Goal: Information Seeking & Learning: Learn about a topic

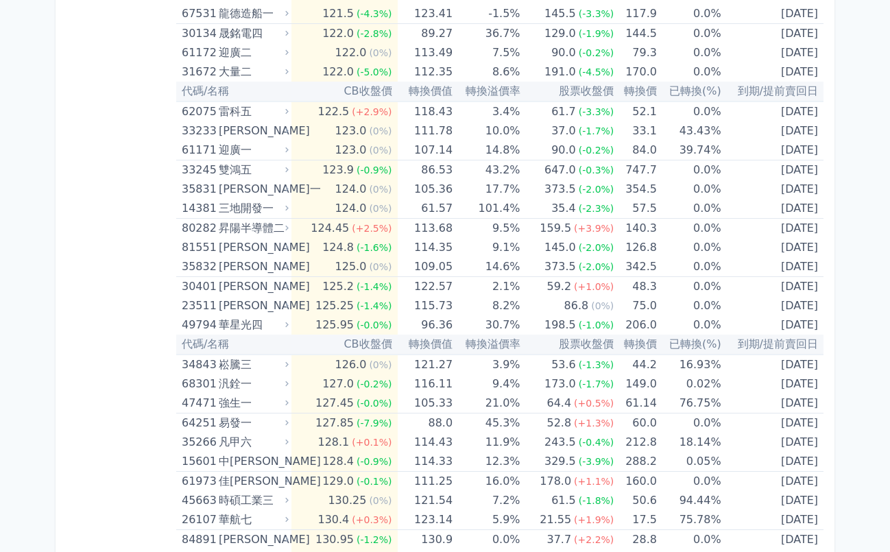
scroll to position [5602, 0]
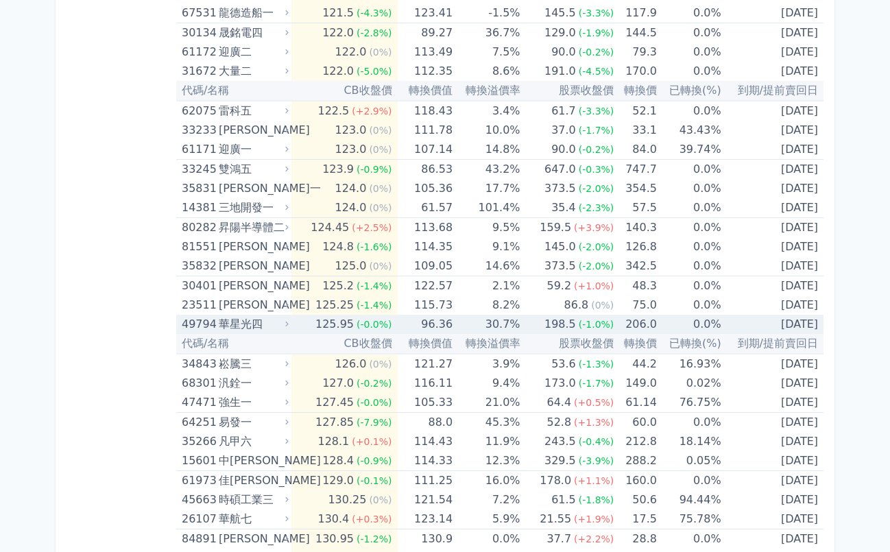
click at [320, 329] on div "125.95" at bounding box center [335, 324] width 44 height 19
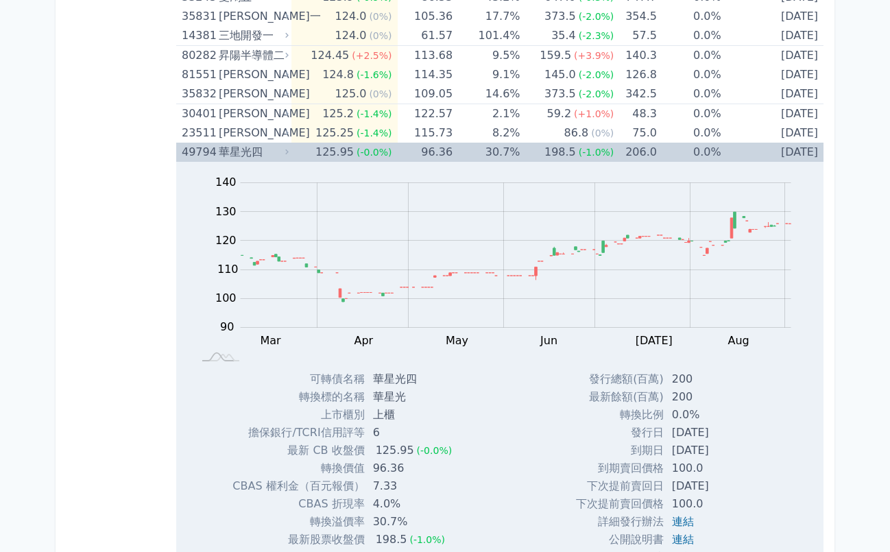
scroll to position [5775, 0]
click at [307, 153] on td "125.95 (-0.0%)" at bounding box center [344, 150] width 106 height 19
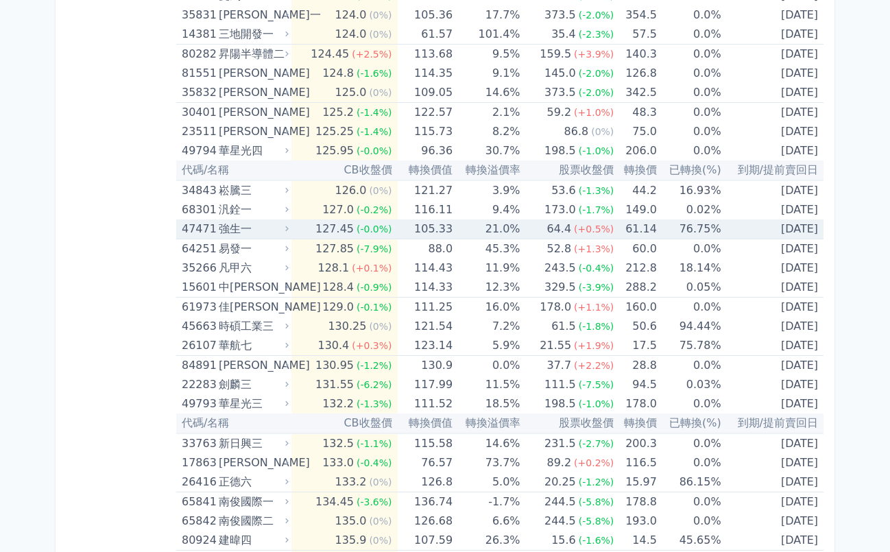
click at [313, 231] on td "127.45 (-0.0%)" at bounding box center [344, 229] width 106 height 20
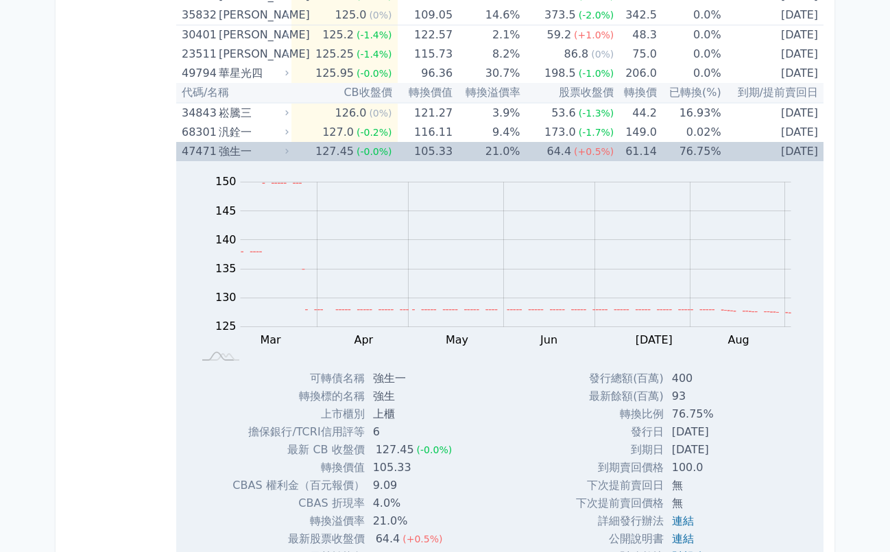
scroll to position [5932, 0]
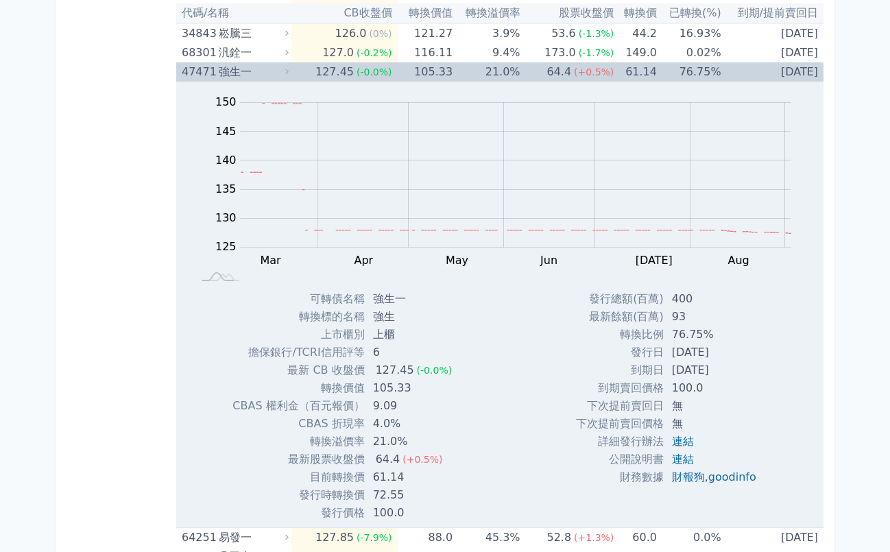
click at [314, 74] on td "127.45 (-0.0%)" at bounding box center [344, 71] width 106 height 19
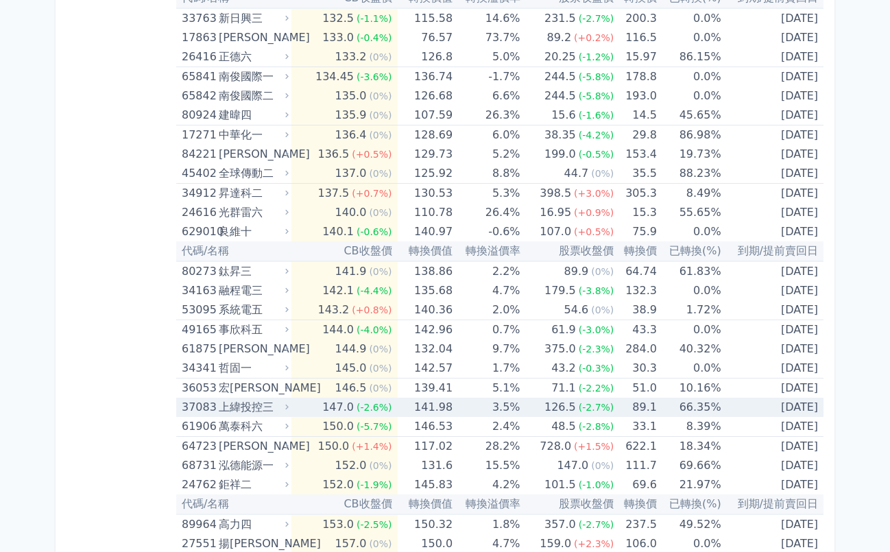
scroll to position [6204, 0]
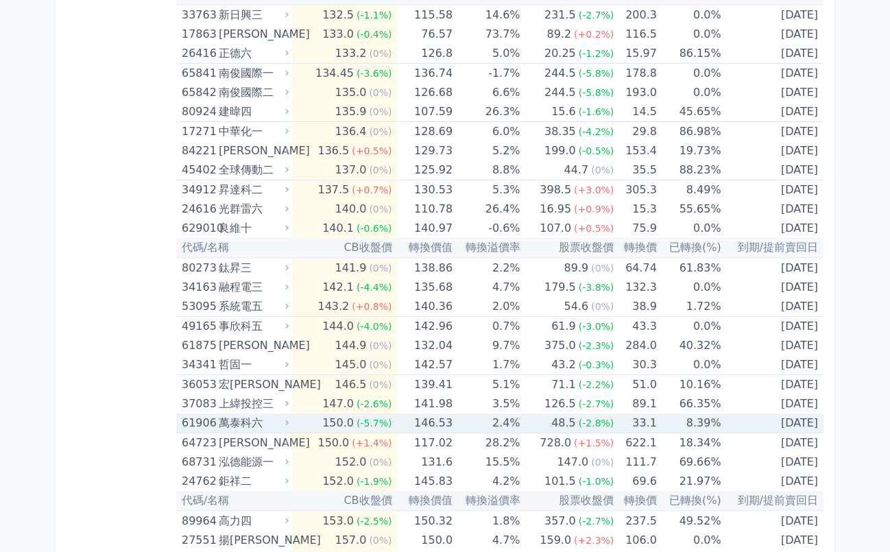
click at [302, 422] on td "150.0 (-5.7%)" at bounding box center [344, 424] width 106 height 20
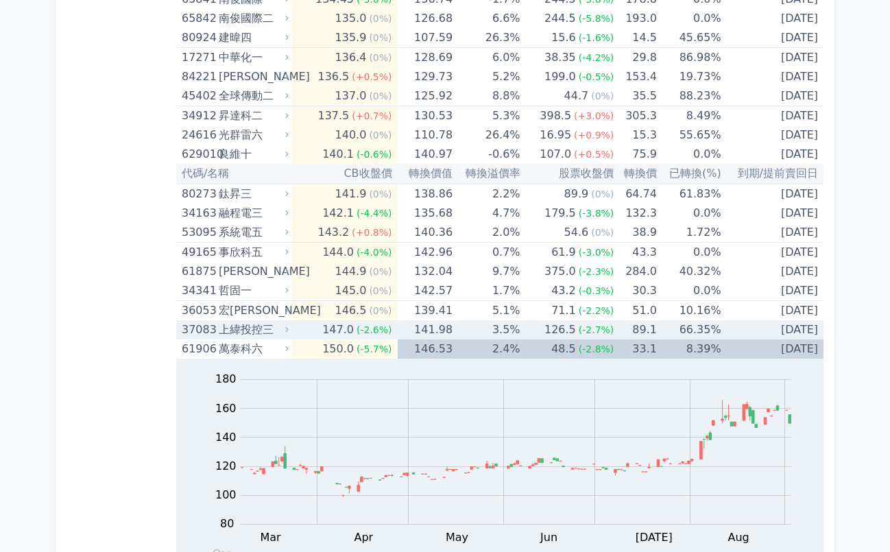
scroll to position [6303, 0]
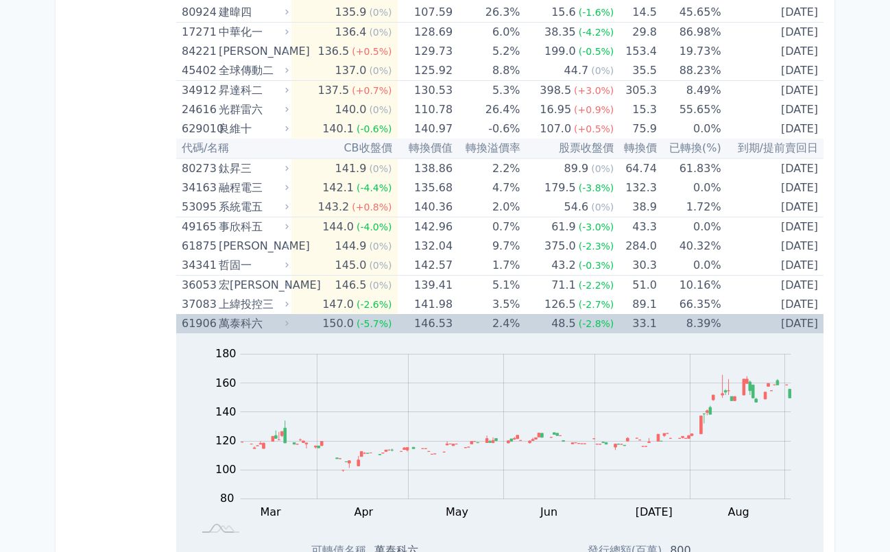
click at [311, 326] on td "150.0 (-5.7%)" at bounding box center [344, 323] width 106 height 19
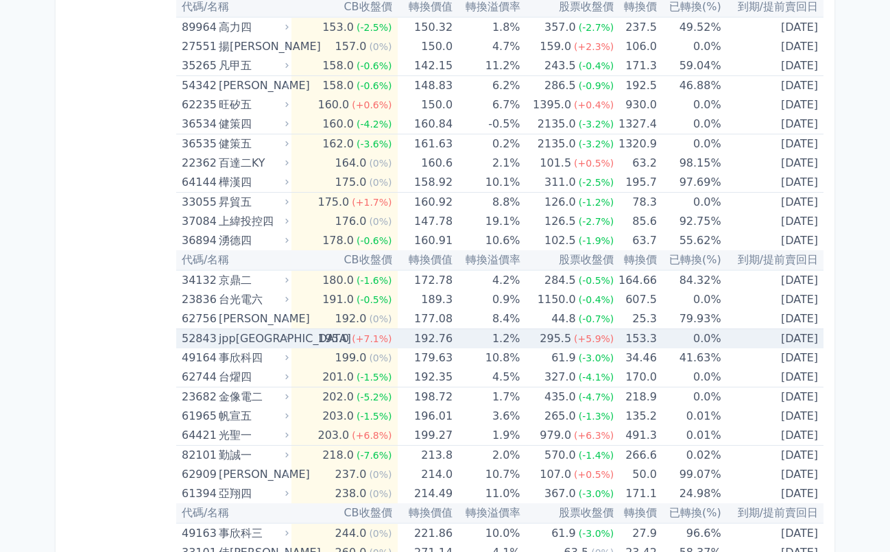
scroll to position [6698, 0]
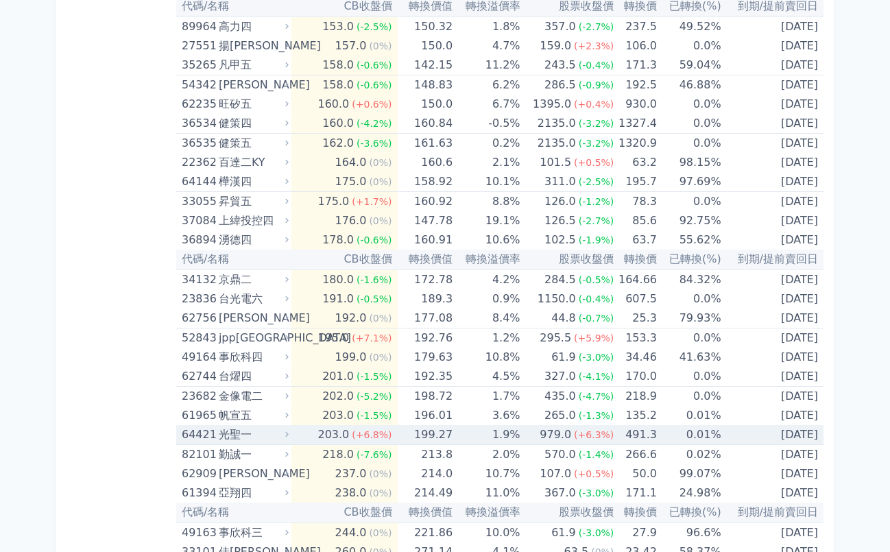
click at [272, 440] on div "光聖一" at bounding box center [252, 434] width 67 height 19
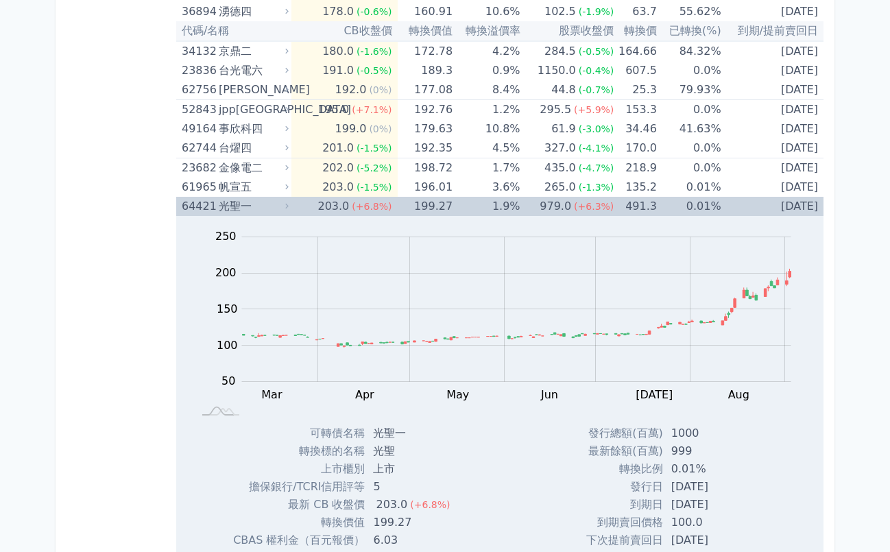
scroll to position [6984, 0]
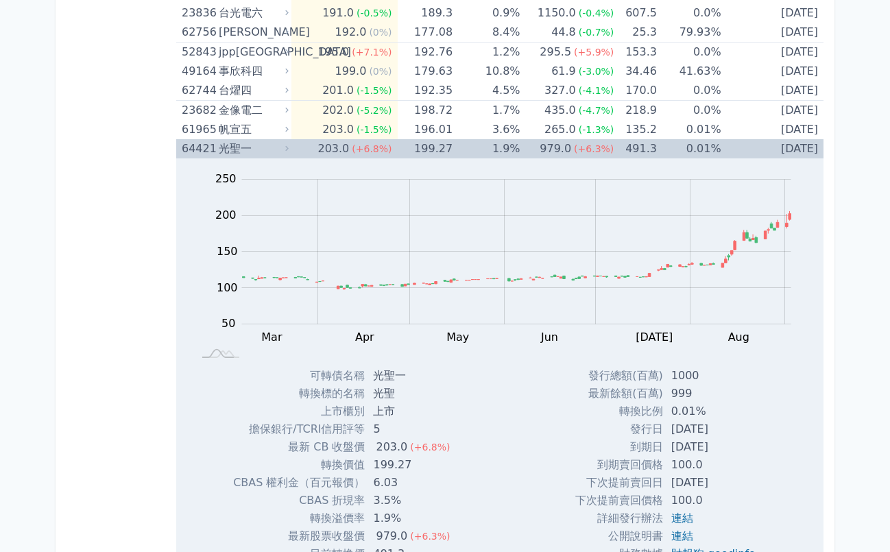
click at [281, 150] on div "光聖一" at bounding box center [252, 148] width 67 height 19
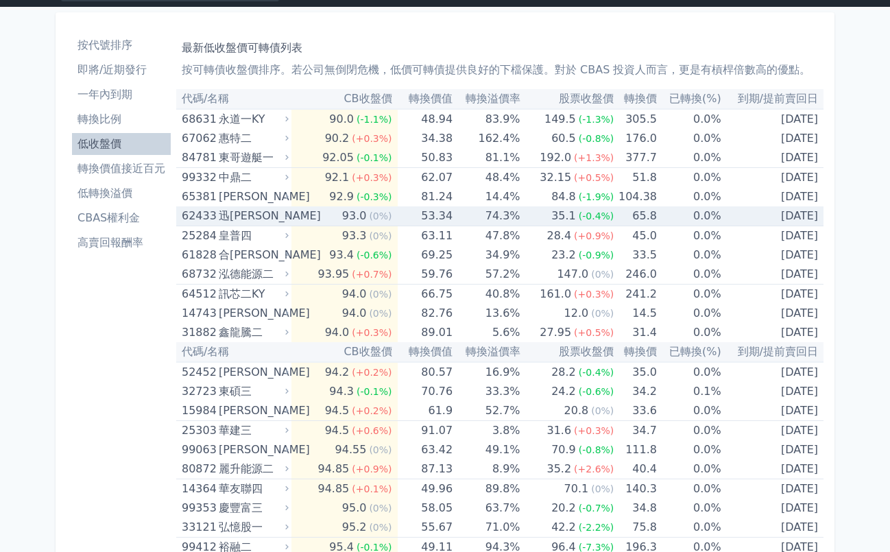
scroll to position [28, 0]
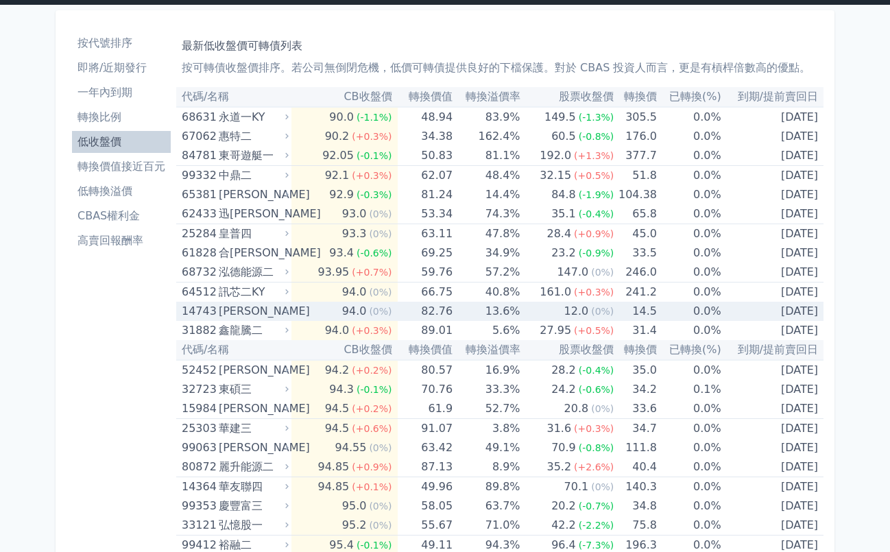
click at [264, 313] on div "[PERSON_NAME]" at bounding box center [252, 311] width 67 height 19
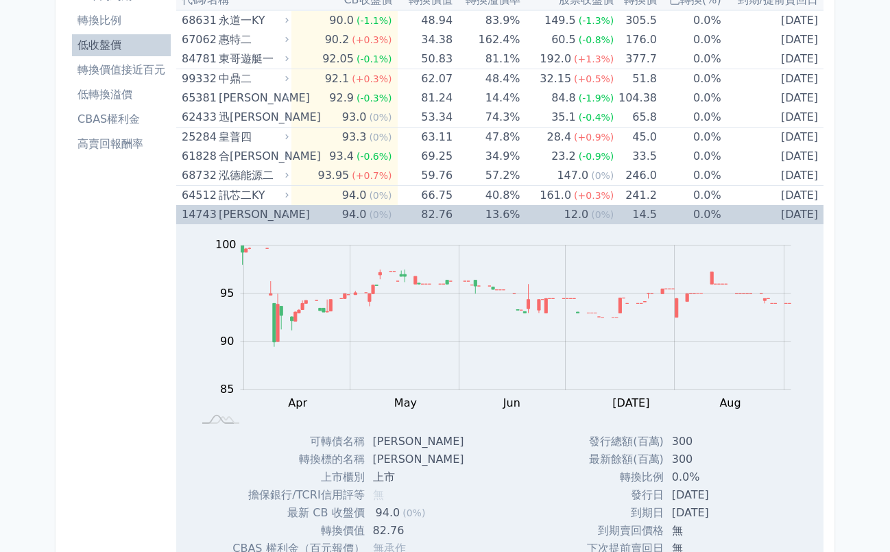
scroll to position [113, 0]
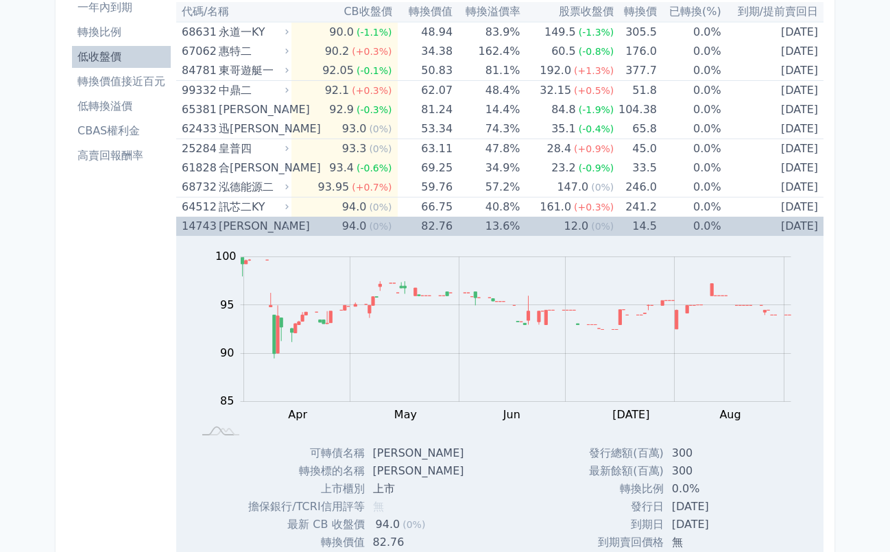
click at [272, 230] on div "[PERSON_NAME]" at bounding box center [252, 226] width 67 height 19
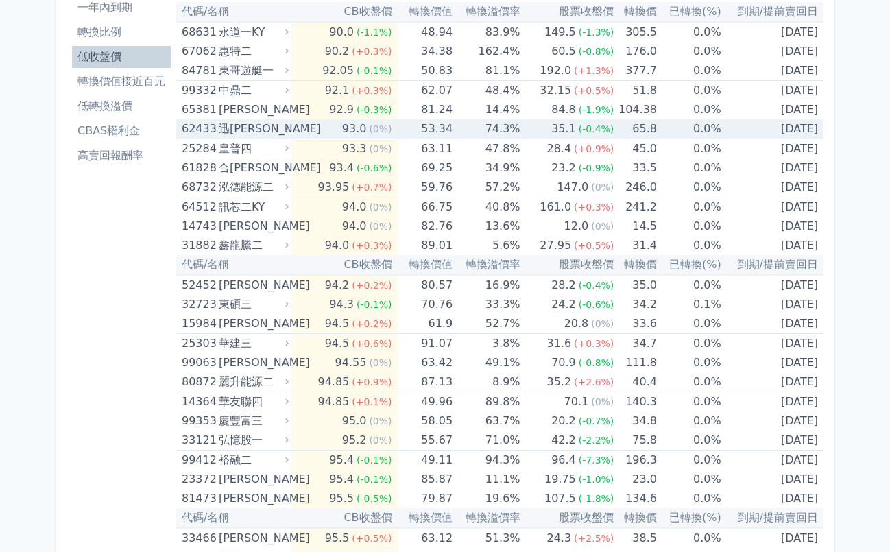
click at [272, 130] on div "迅[PERSON_NAME]" at bounding box center [252, 128] width 67 height 19
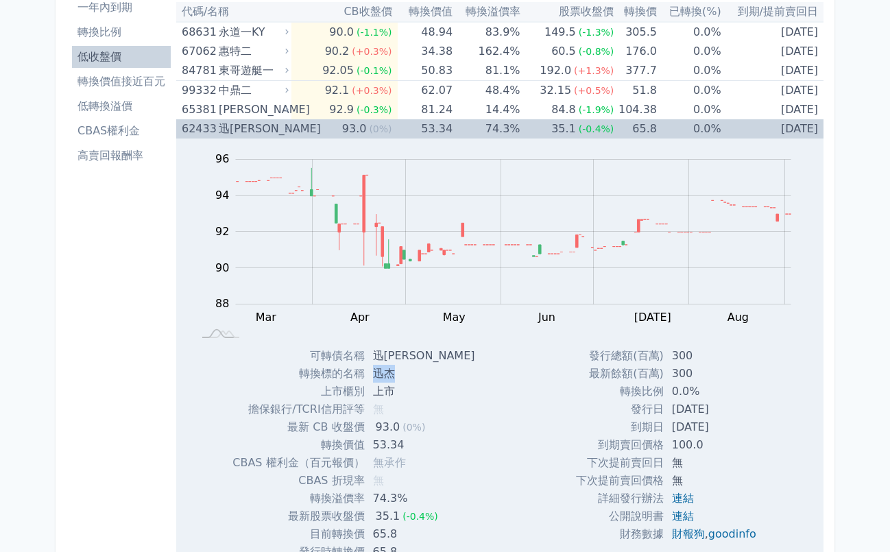
drag, startPoint x: 404, startPoint y: 374, endPoint x: 376, endPoint y: 374, distance: 28.1
click at [376, 374] on td "迅杰" at bounding box center [425, 374] width 121 height 18
copy td "迅杰"
click at [280, 131] on div "迅[PERSON_NAME]" at bounding box center [252, 128] width 67 height 19
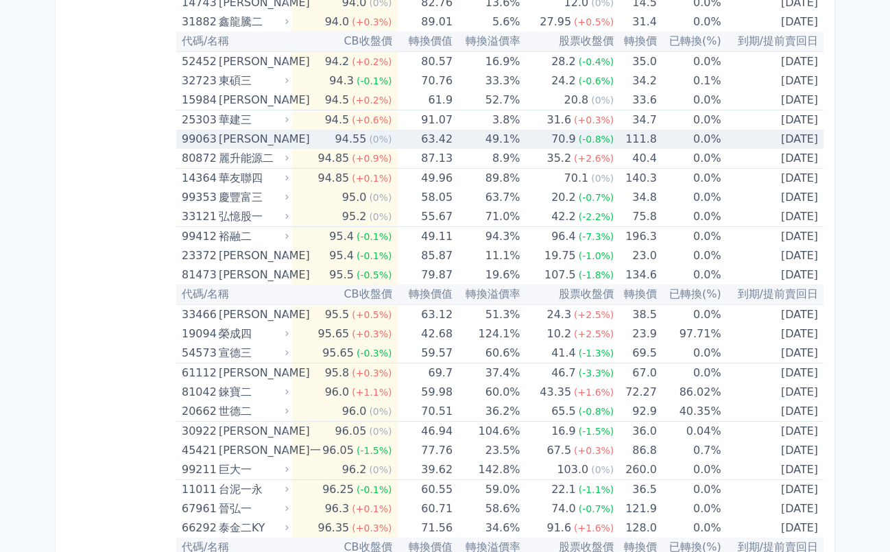
scroll to position [340, 0]
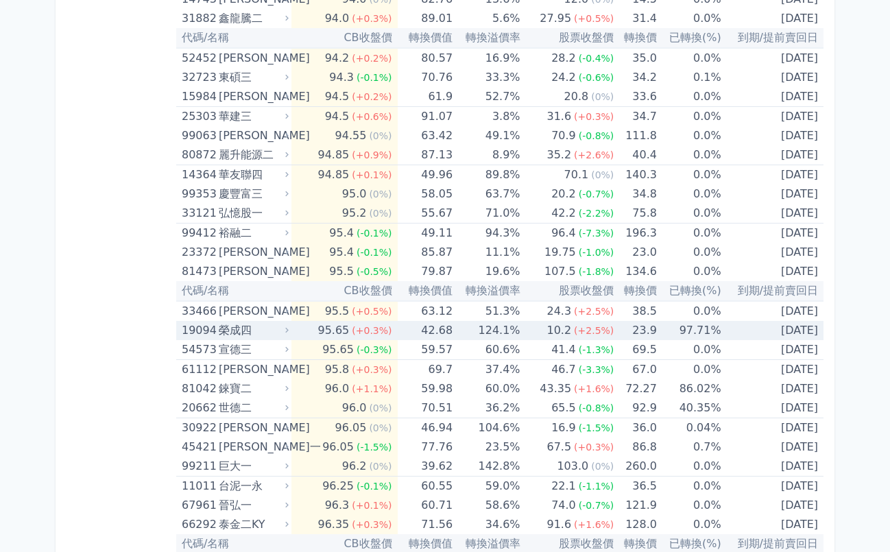
click at [304, 334] on td "95.65 (+0.3%)" at bounding box center [344, 330] width 106 height 19
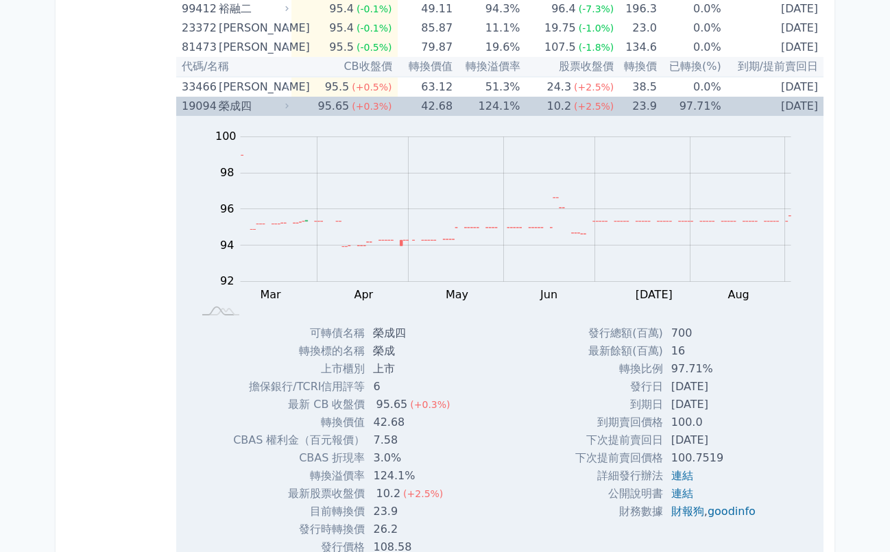
scroll to position [517, 0]
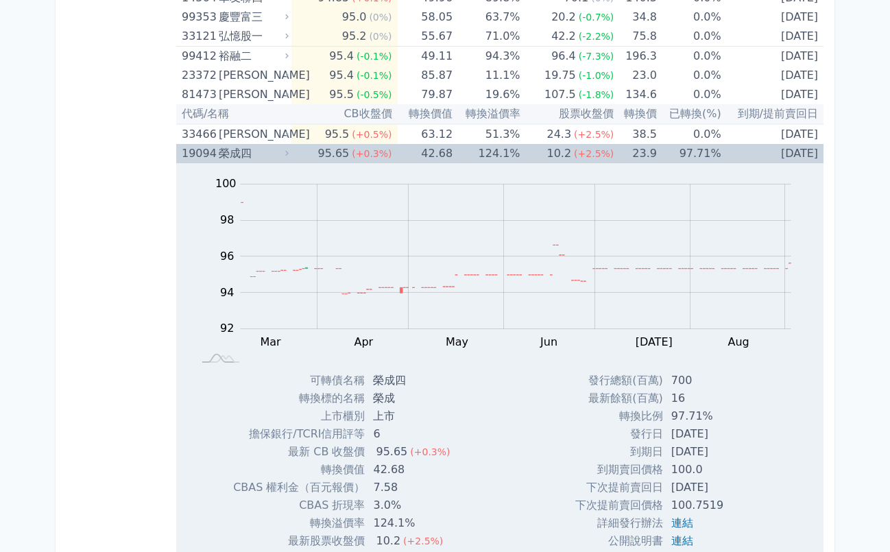
click at [289, 152] on icon at bounding box center [287, 153] width 9 height 9
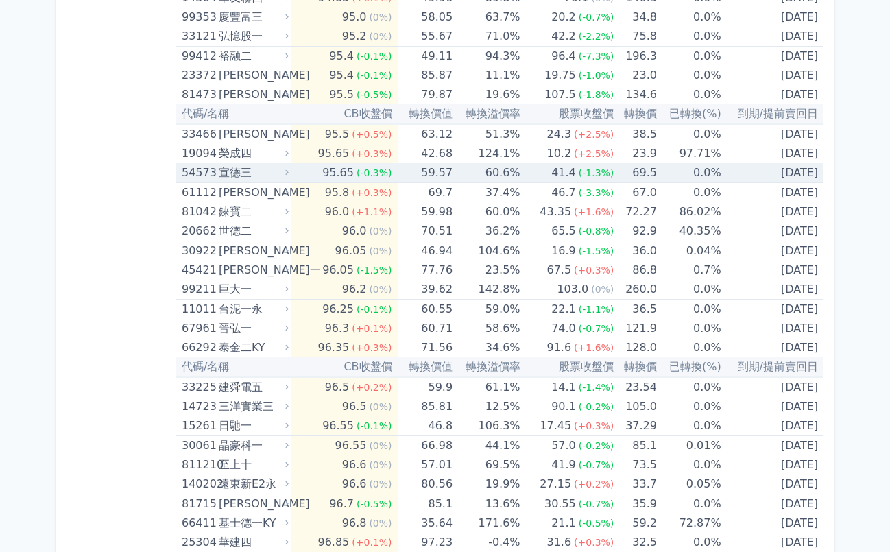
click at [283, 176] on div "宣德三" at bounding box center [252, 172] width 67 height 19
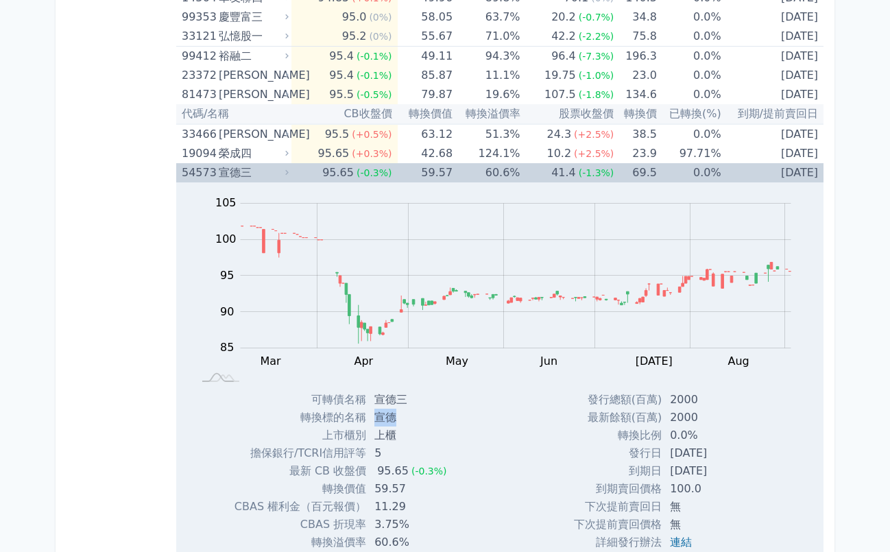
drag, startPoint x: 396, startPoint y: 418, endPoint x: 378, endPoint y: 418, distance: 17.8
click at [378, 418] on td "宣德" at bounding box center [411, 418] width 91 height 18
copy td "宣德"
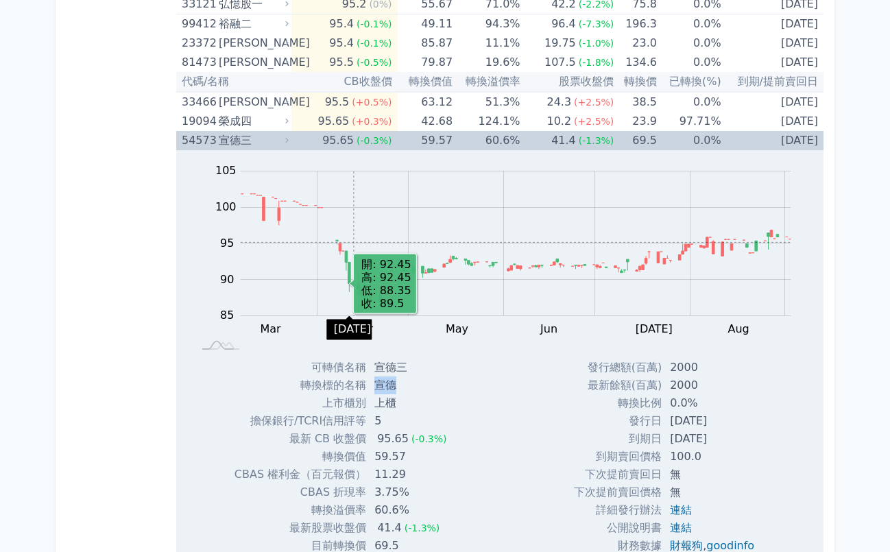
scroll to position [551, 0]
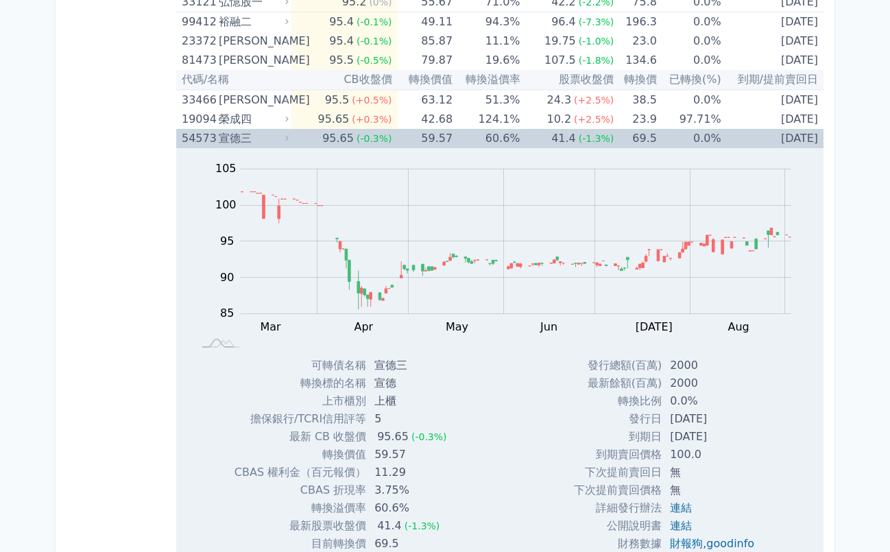
click at [284, 135] on div "宣德三" at bounding box center [252, 138] width 67 height 19
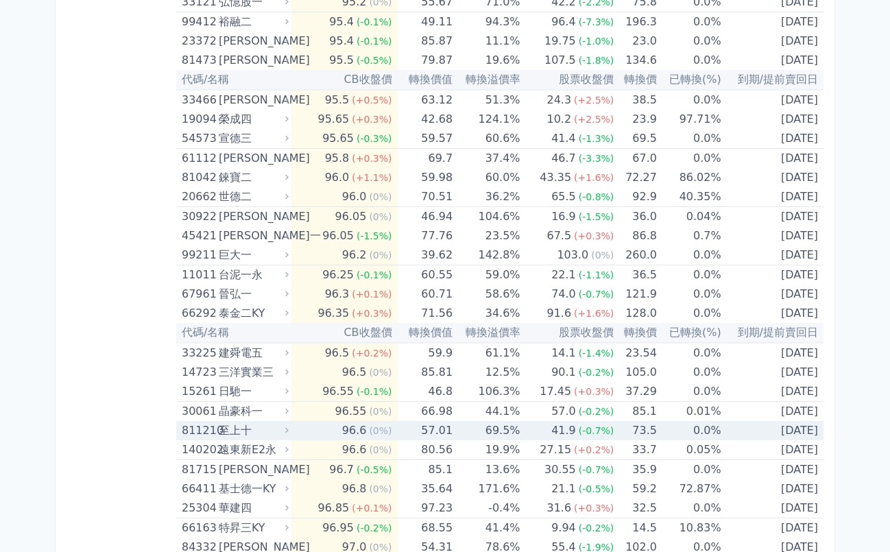
click at [285, 428] on div "至上十" at bounding box center [252, 430] width 67 height 19
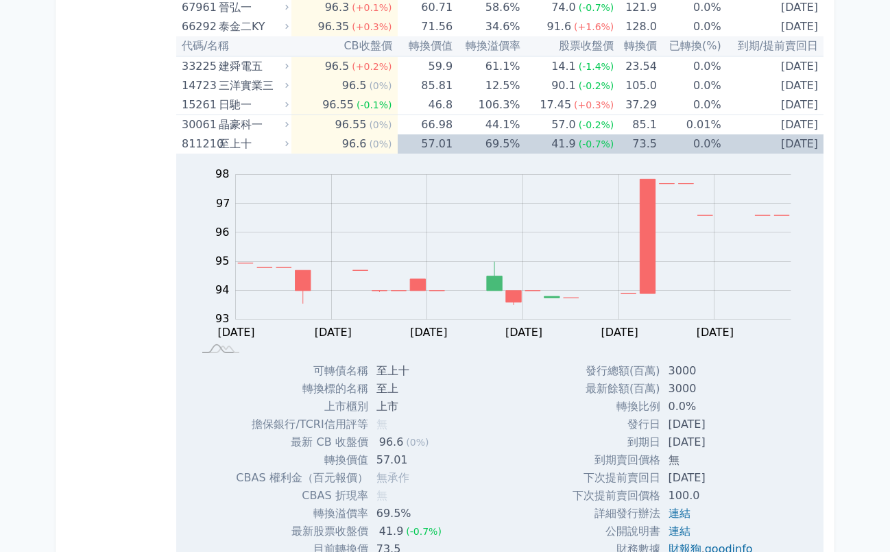
scroll to position [831, 0]
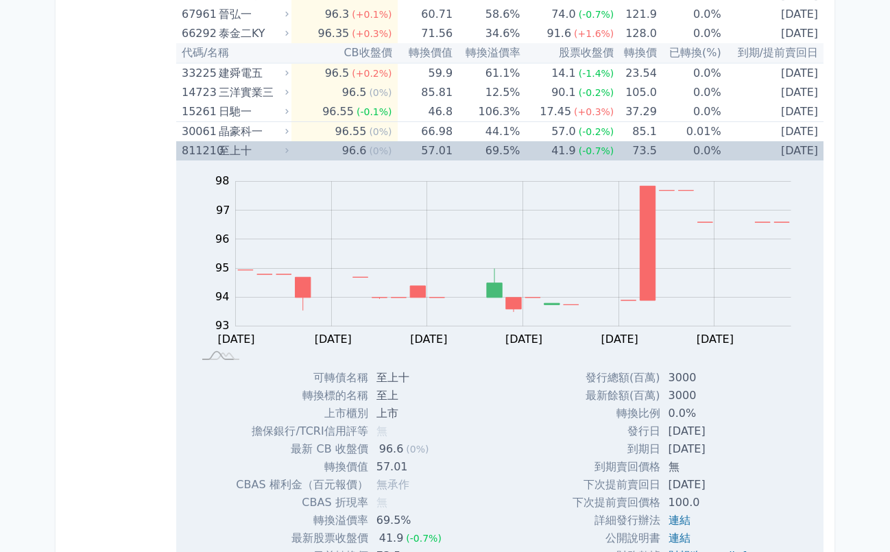
click at [289, 152] on icon at bounding box center [286, 150] width 3 height 5
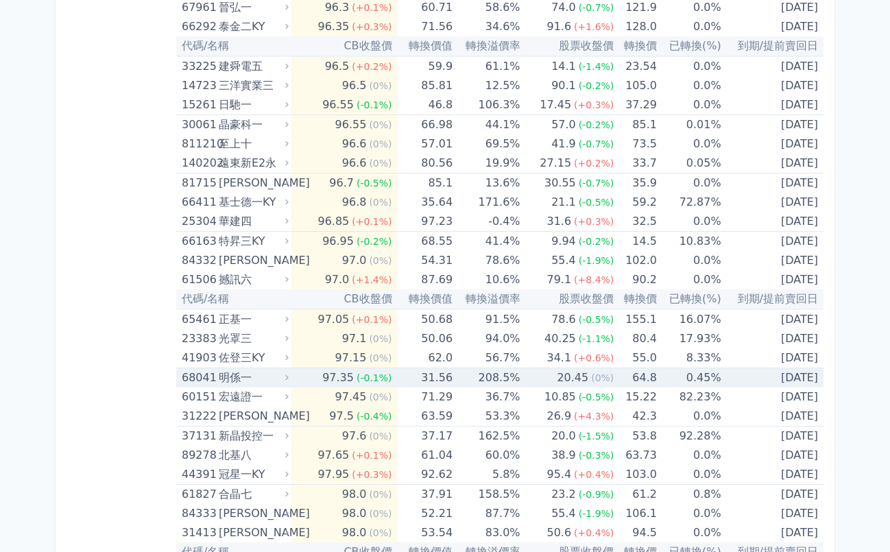
scroll to position [841, 0]
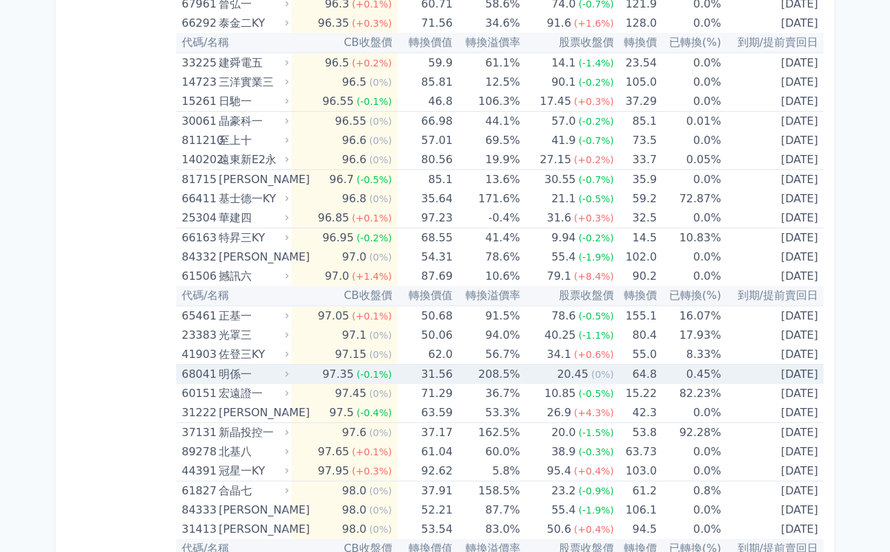
click at [278, 377] on div "明係一" at bounding box center [252, 374] width 67 height 19
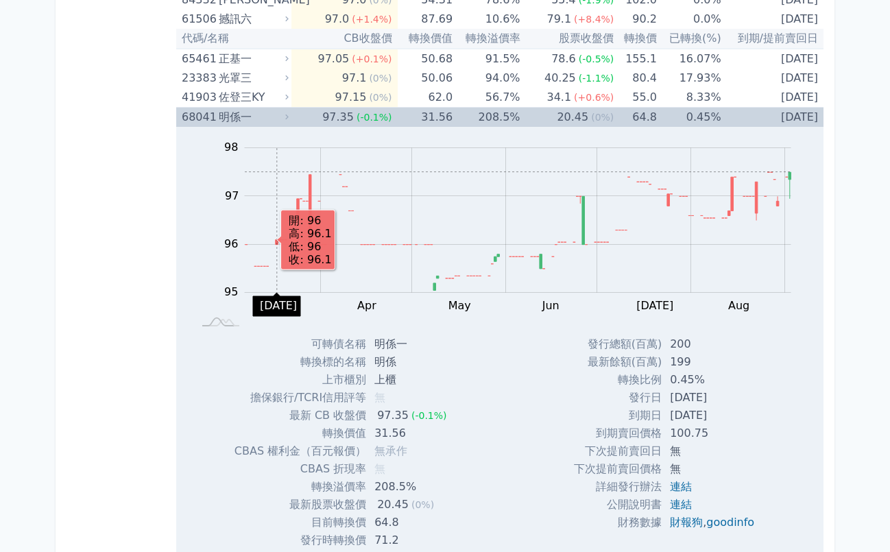
scroll to position [1100, 0]
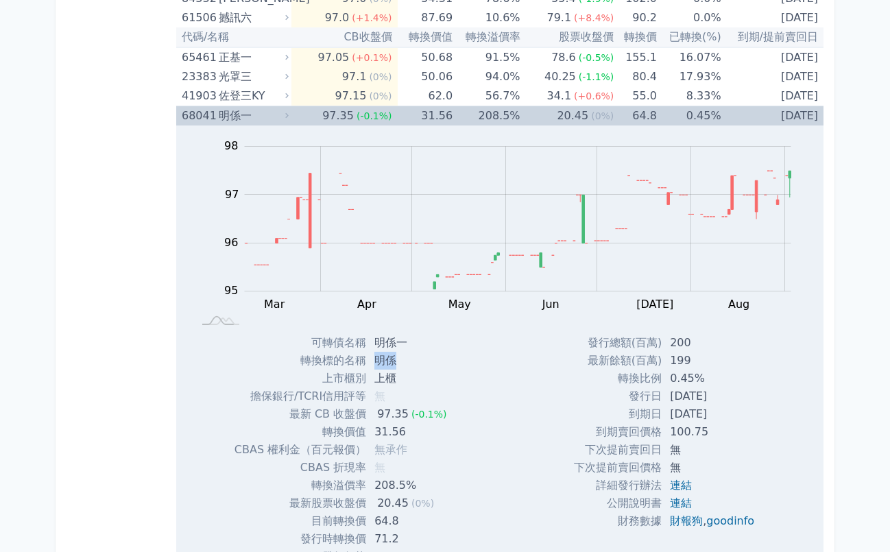
drag, startPoint x: 399, startPoint y: 361, endPoint x: 377, endPoint y: 361, distance: 22.0
click at [377, 361] on td "明係" at bounding box center [411, 361] width 91 height 18
copy td "明係"
click at [270, 115] on div "明係一" at bounding box center [252, 115] width 67 height 19
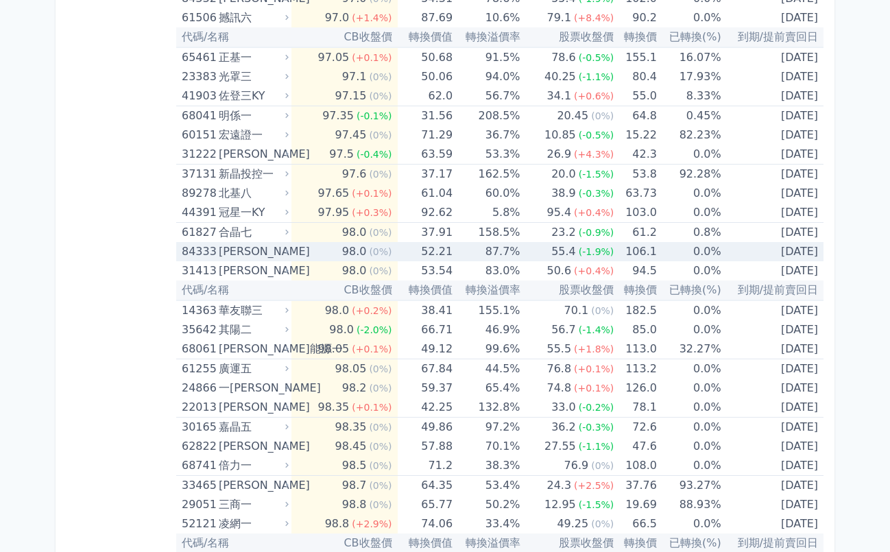
click at [284, 252] on div "[PERSON_NAME]" at bounding box center [252, 251] width 67 height 19
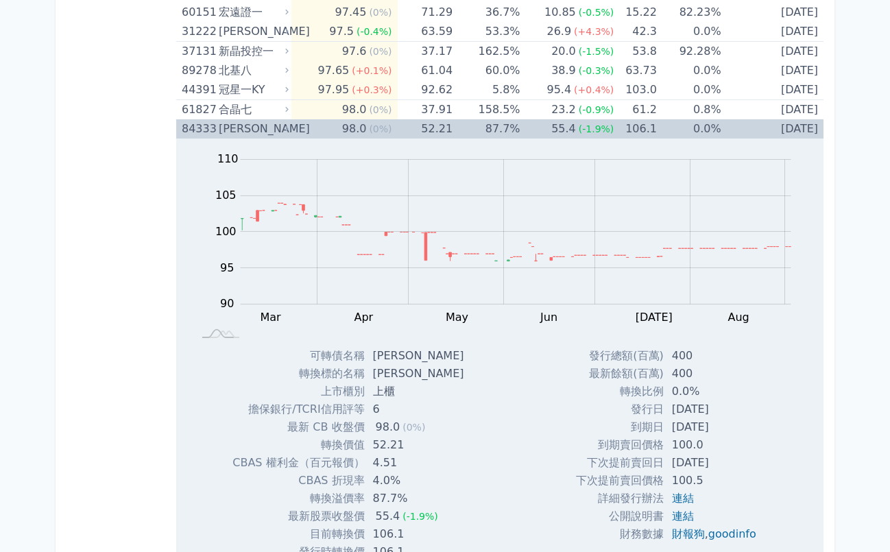
scroll to position [1316, 0]
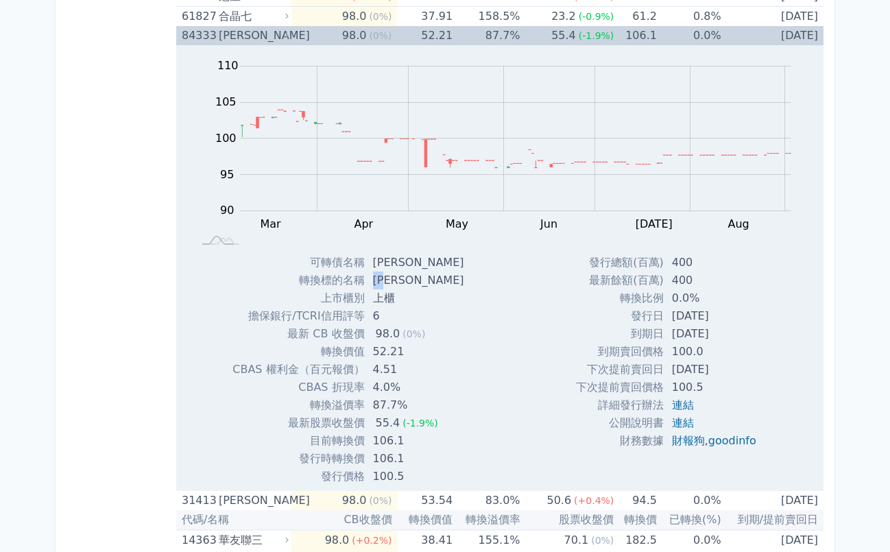
drag, startPoint x: 385, startPoint y: 280, endPoint x: 376, endPoint y: 280, distance: 9.6
click at [376, 280] on td "[PERSON_NAME]" at bounding box center [420, 281] width 110 height 18
copy td "[PERSON_NAME]"
click at [286, 32] on icon at bounding box center [287, 35] width 9 height 9
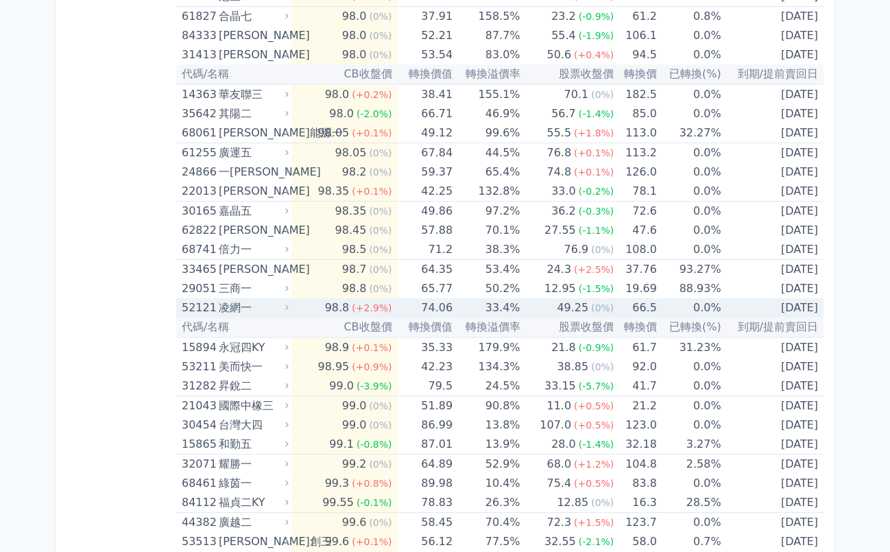
click at [281, 310] on div "凌網一" at bounding box center [252, 307] width 67 height 19
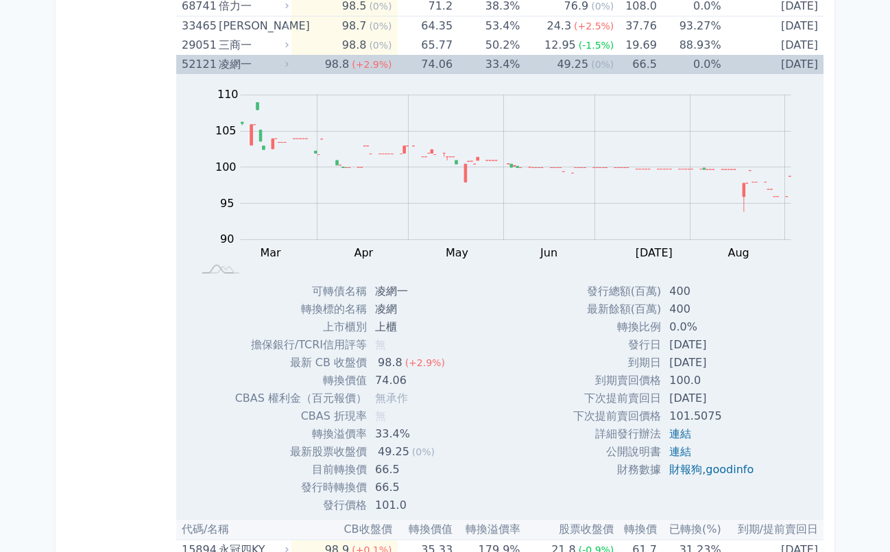
scroll to position [1562, 0]
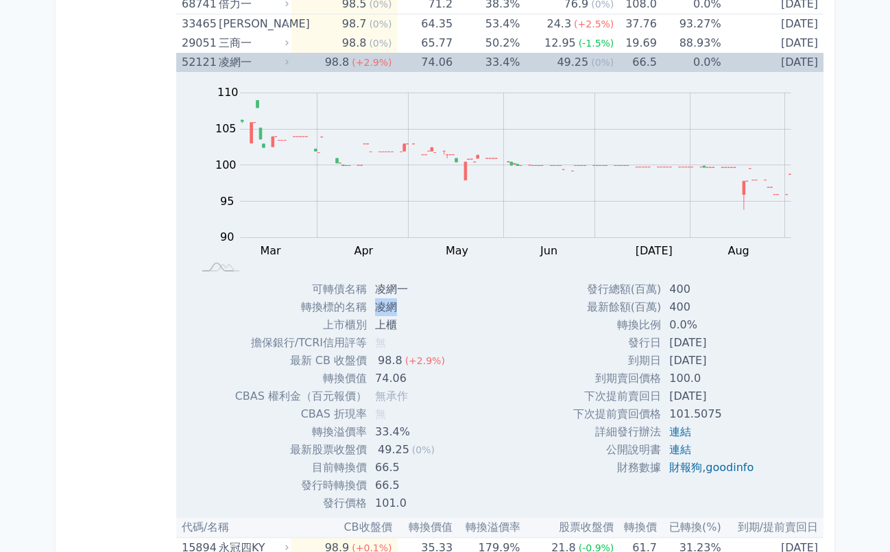
drag, startPoint x: 396, startPoint y: 309, endPoint x: 369, endPoint y: 307, distance: 26.8
click at [369, 307] on td "凌網" at bounding box center [411, 307] width 89 height 18
copy td "凌網"
click at [283, 66] on div "凌網一" at bounding box center [252, 62] width 67 height 19
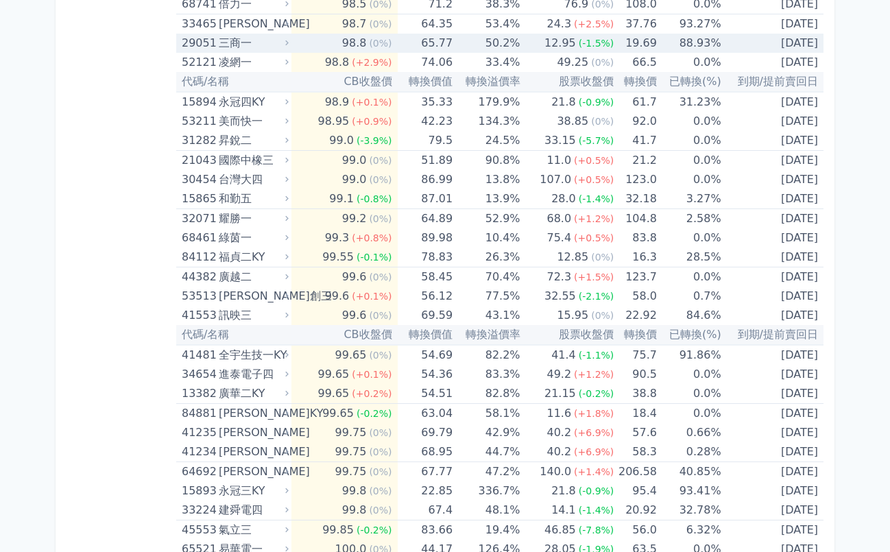
click at [281, 45] on div "三商一" at bounding box center [252, 43] width 67 height 19
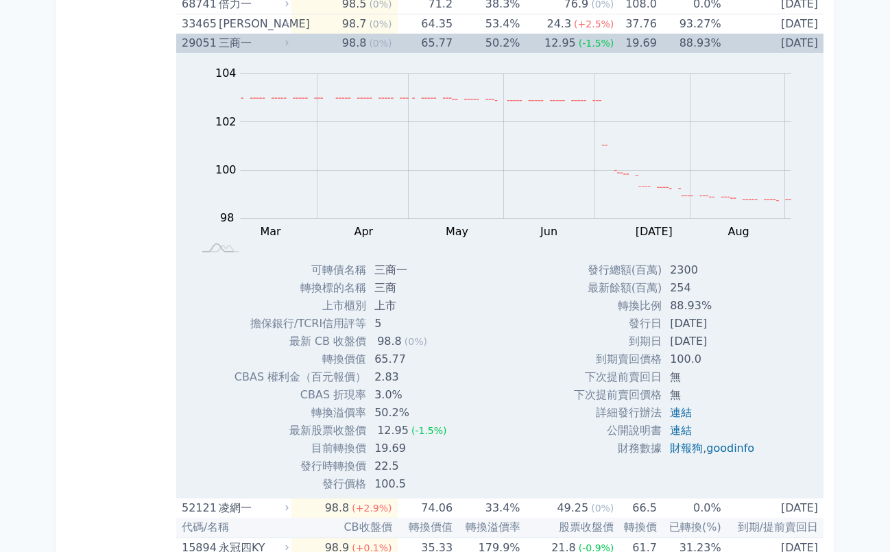
click at [281, 45] on div "三商一" at bounding box center [252, 43] width 67 height 19
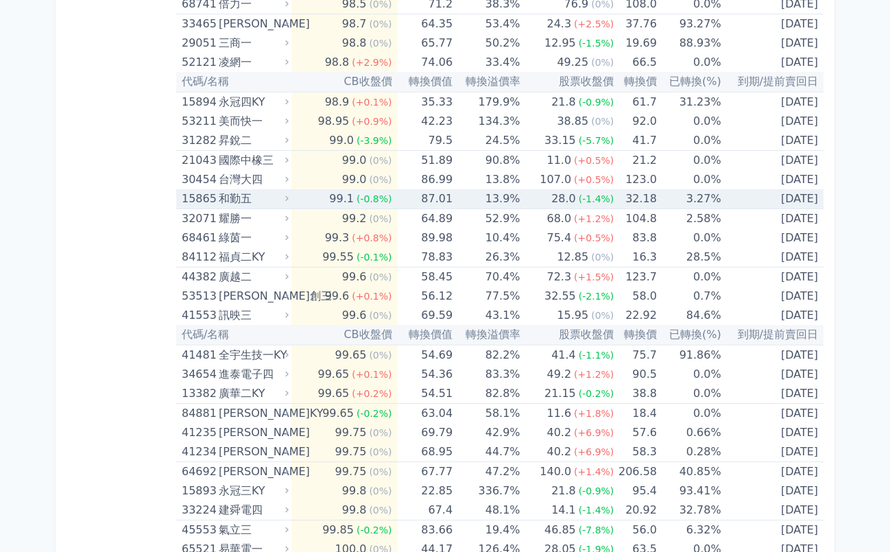
click at [284, 202] on div "和勤五" at bounding box center [252, 198] width 67 height 19
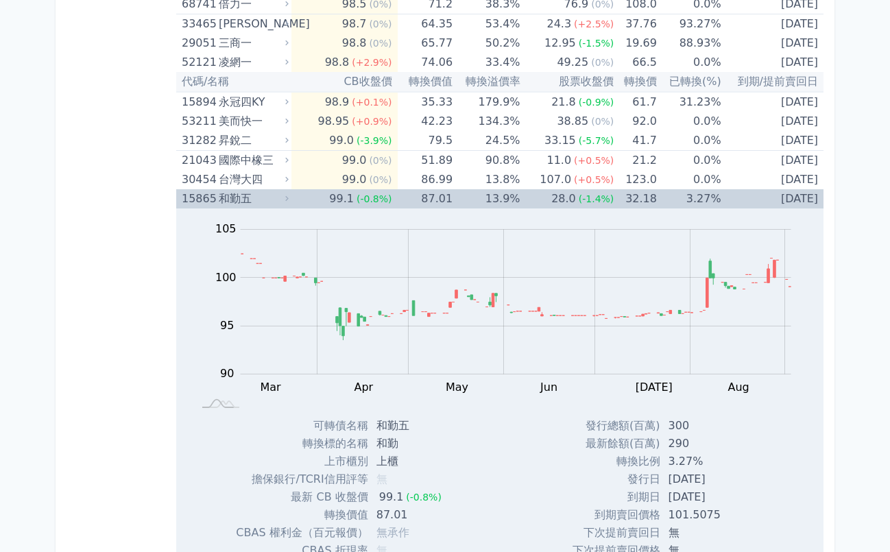
click at [284, 202] on div "和勤五" at bounding box center [252, 198] width 67 height 19
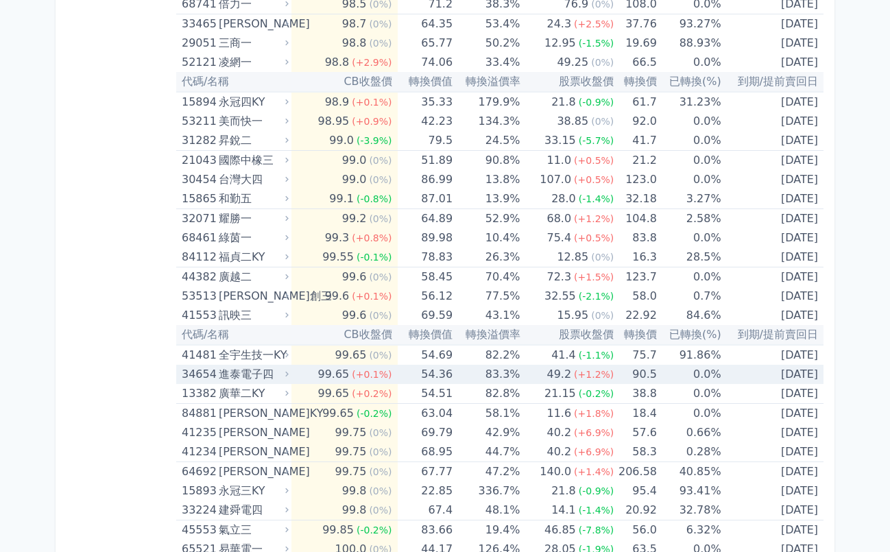
click at [286, 377] on icon at bounding box center [287, 374] width 9 height 9
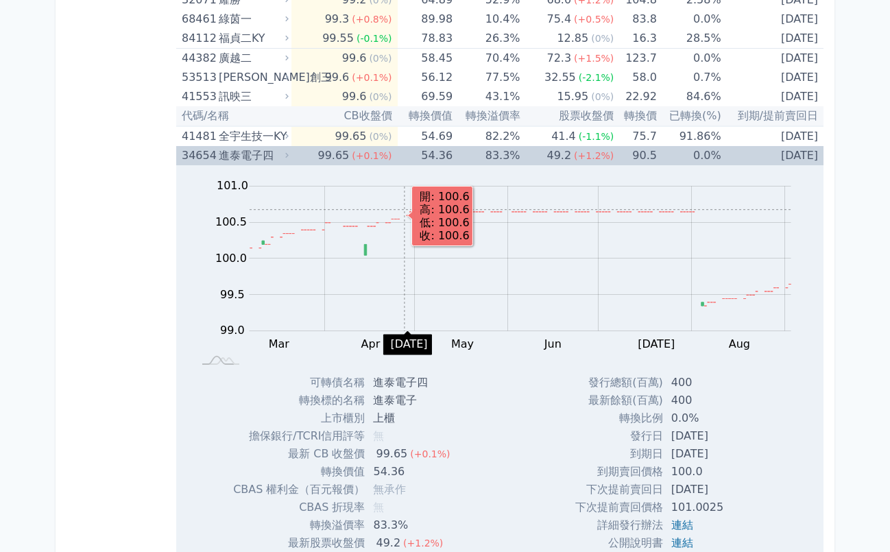
scroll to position [1821, 0]
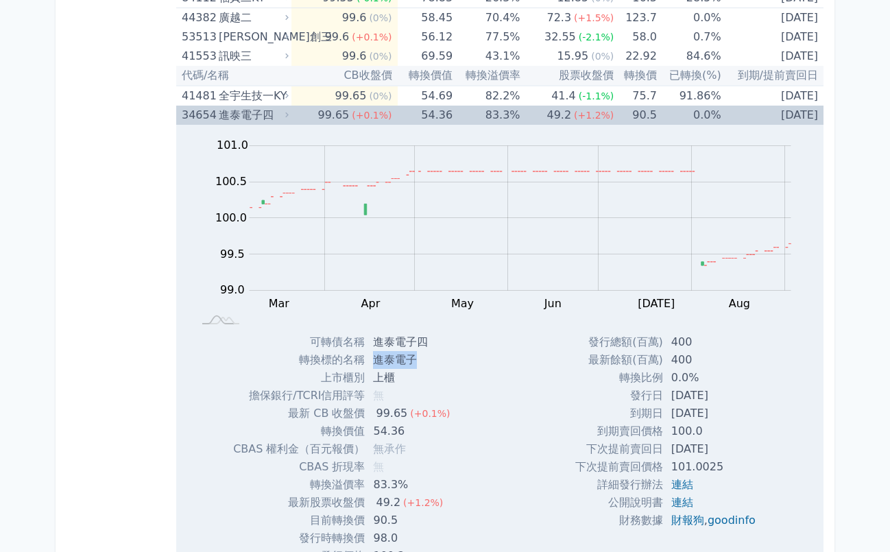
drag, startPoint x: 416, startPoint y: 362, endPoint x: 374, endPoint y: 361, distance: 41.8
click at [374, 361] on td "進泰電子" at bounding box center [413, 360] width 96 height 18
copy td "進泰電子"
click at [280, 116] on div "進泰電子四" at bounding box center [252, 115] width 67 height 19
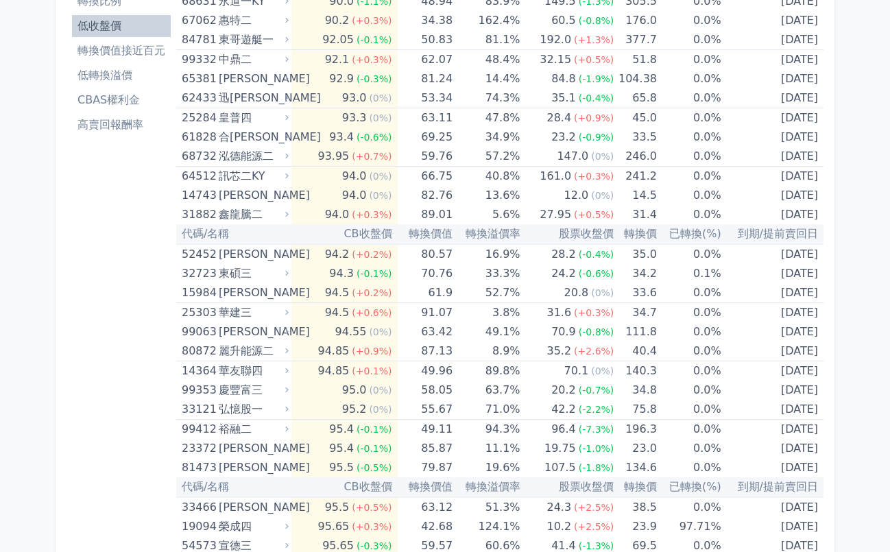
scroll to position [0, 0]
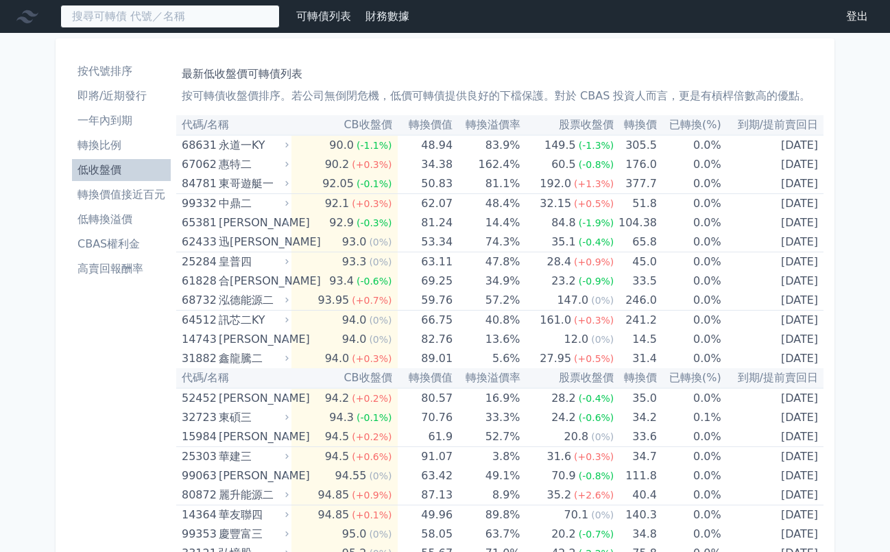
click at [135, 18] on input at bounding box center [169, 16] width 219 height 23
type input "一"
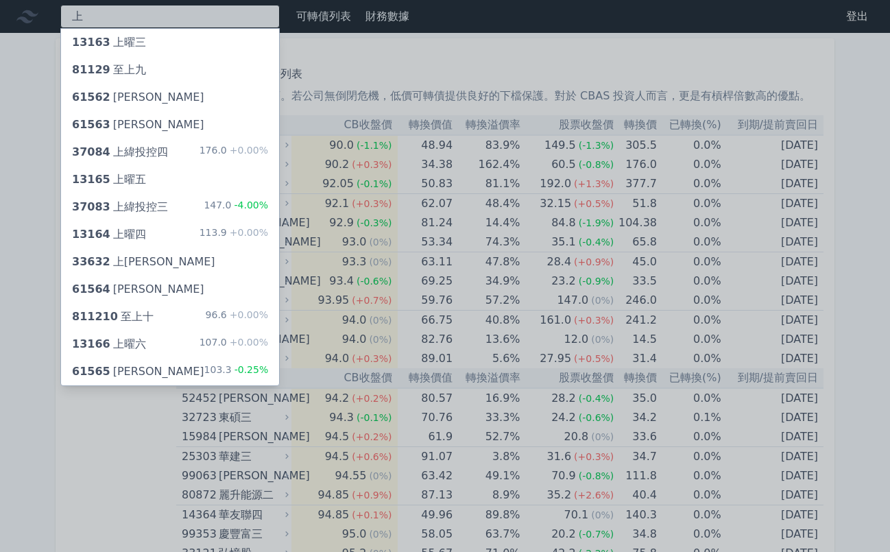
type input "上"
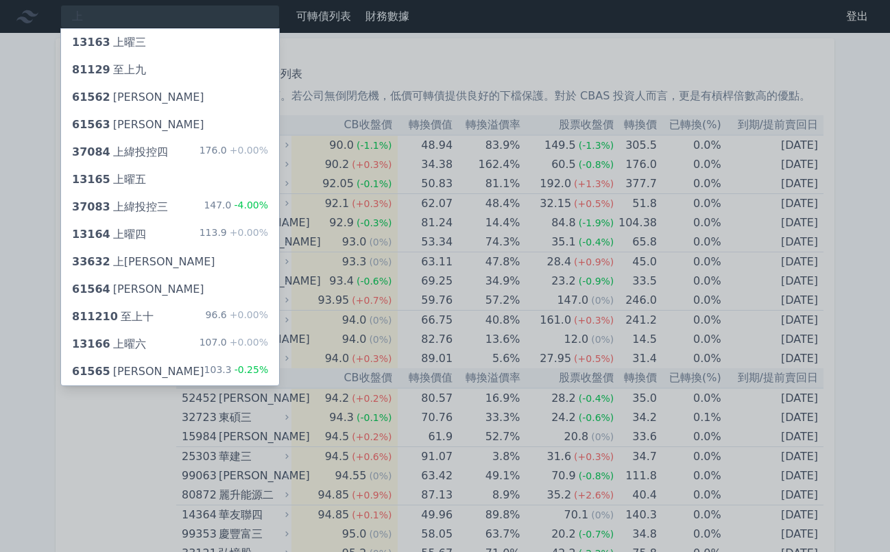
click at [147, 265] on div "33632 上[PERSON_NAME]" at bounding box center [170, 261] width 218 height 27
click at [124, 19] on div at bounding box center [445, 276] width 890 height 552
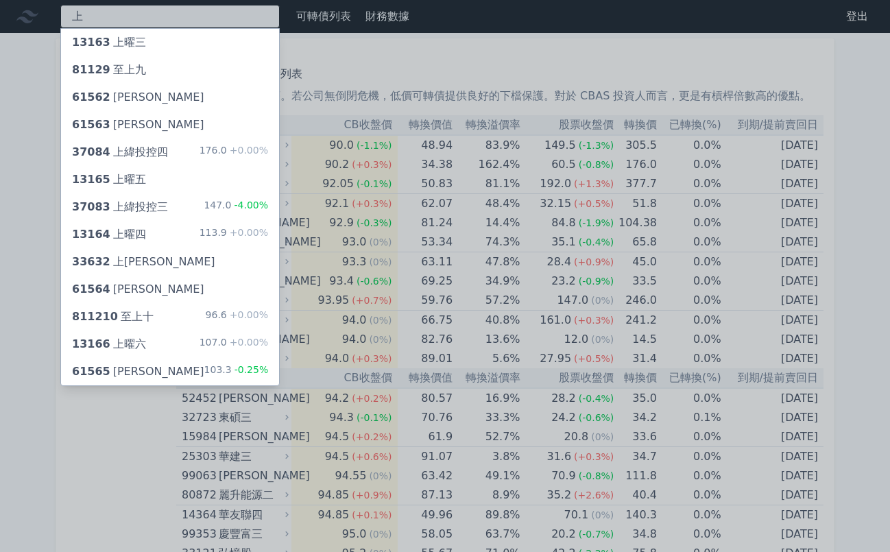
click at [105, 18] on div "上 13163 上曜三 81129 至上九 61562 [PERSON_NAME] 61563 [PERSON_NAME] 37084 上緯投控四 176.0…" at bounding box center [169, 16] width 219 height 23
paste input "創威"
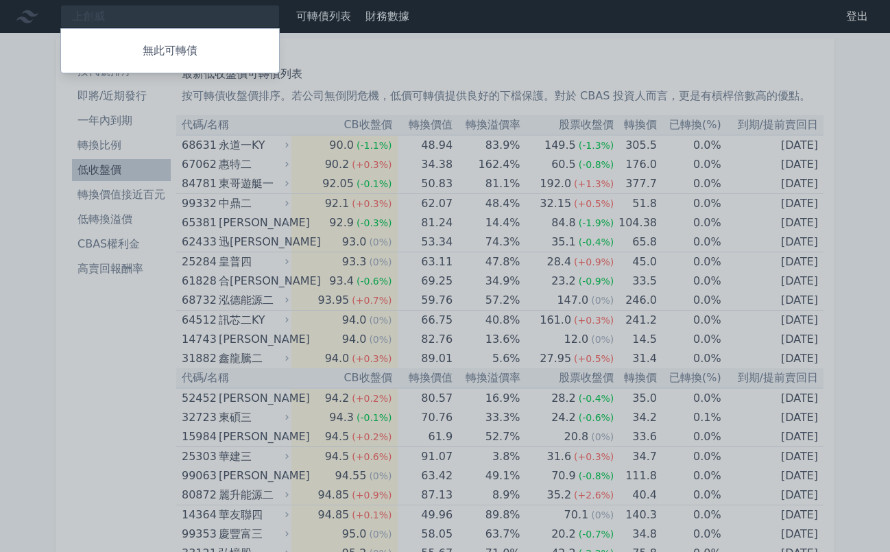
drag, startPoint x: 121, startPoint y: 12, endPoint x: 40, endPoint y: 10, distance: 81.6
click at [40, 10] on div at bounding box center [445, 276] width 890 height 552
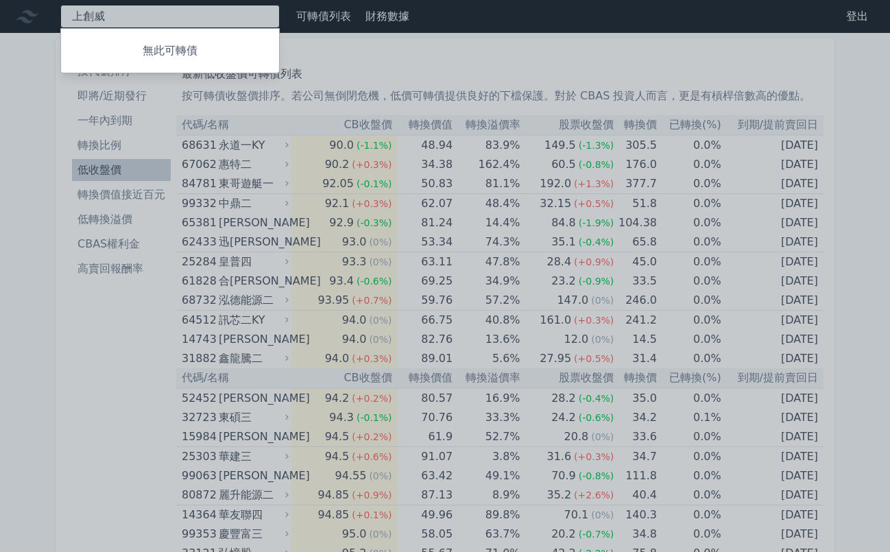
click at [143, 17] on div "上創威 無此可轉債" at bounding box center [169, 16] width 219 height 23
type input "上"
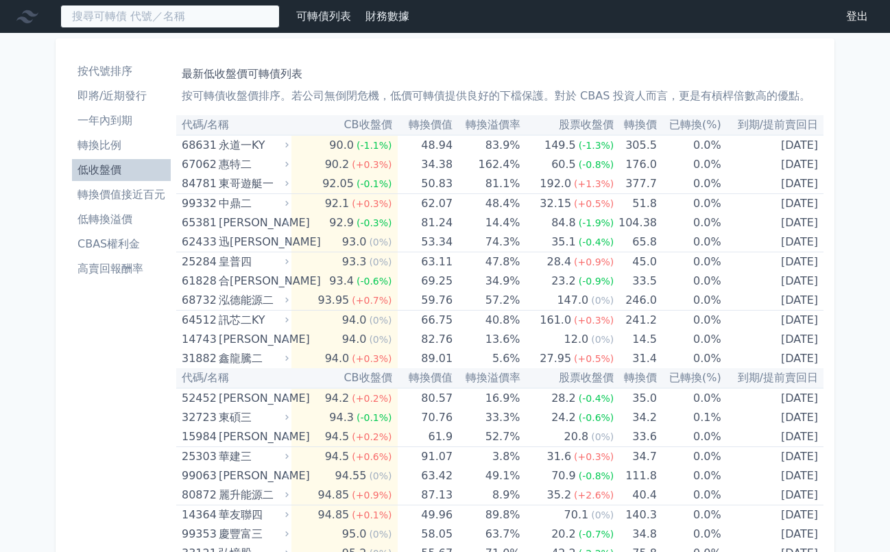
paste input "創威"
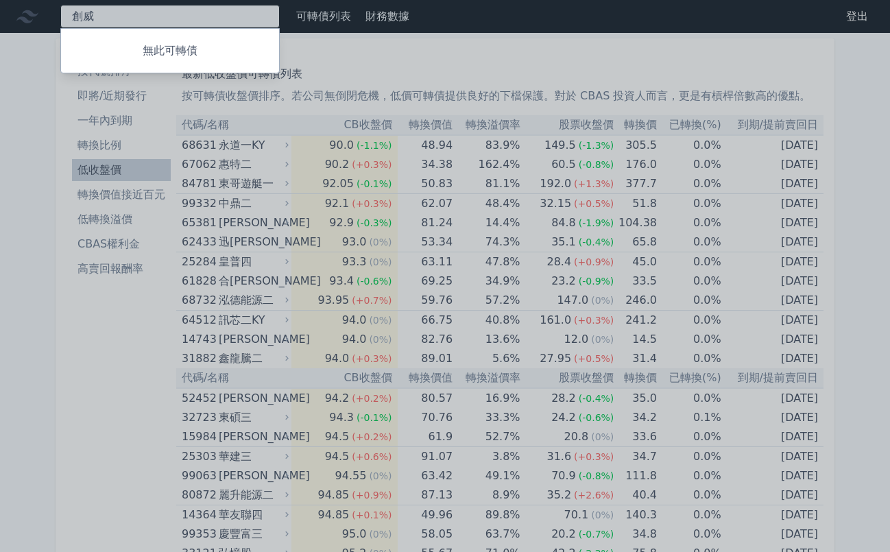
type input "創"
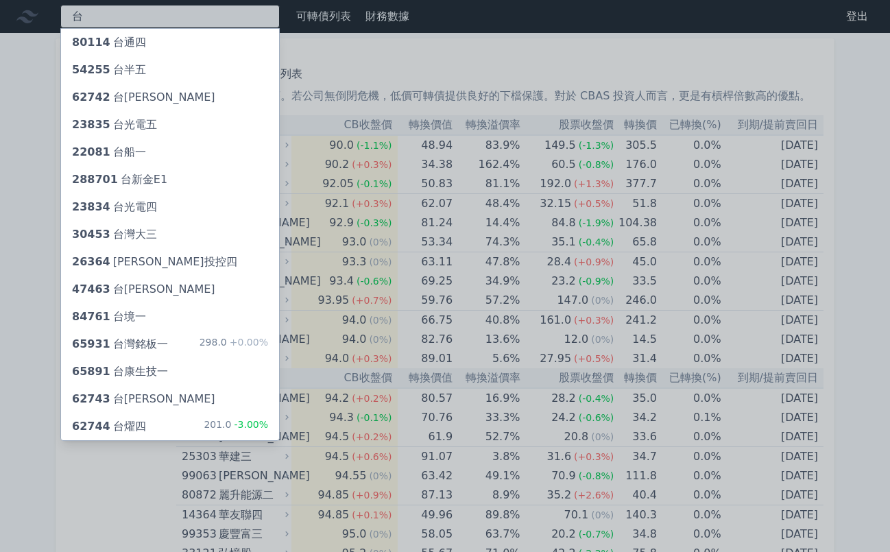
type input "台"
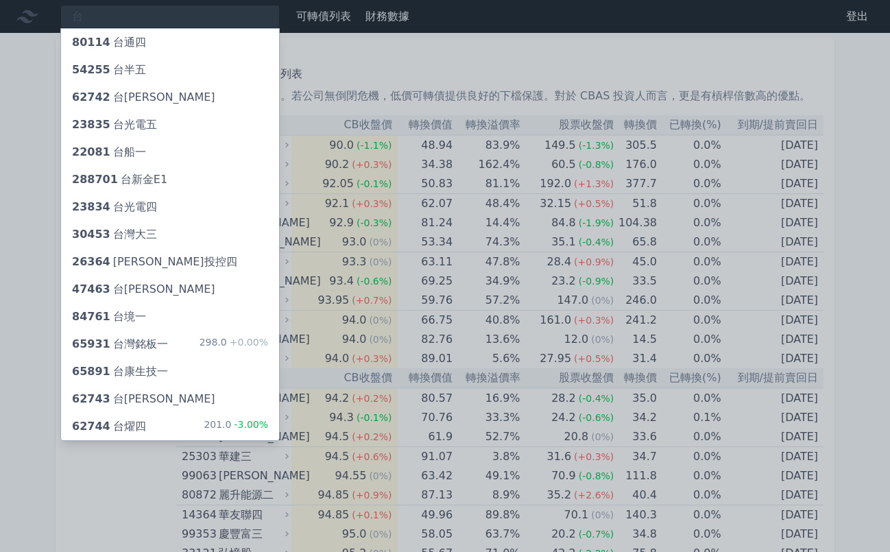
click at [138, 40] on div "80114 台通四" at bounding box center [109, 42] width 74 height 16
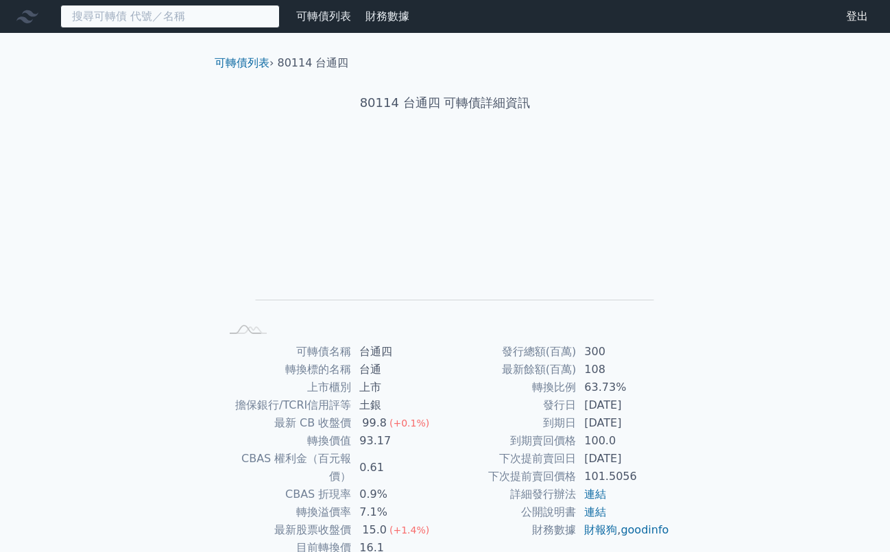
click at [133, 19] on input at bounding box center [169, 16] width 219 height 23
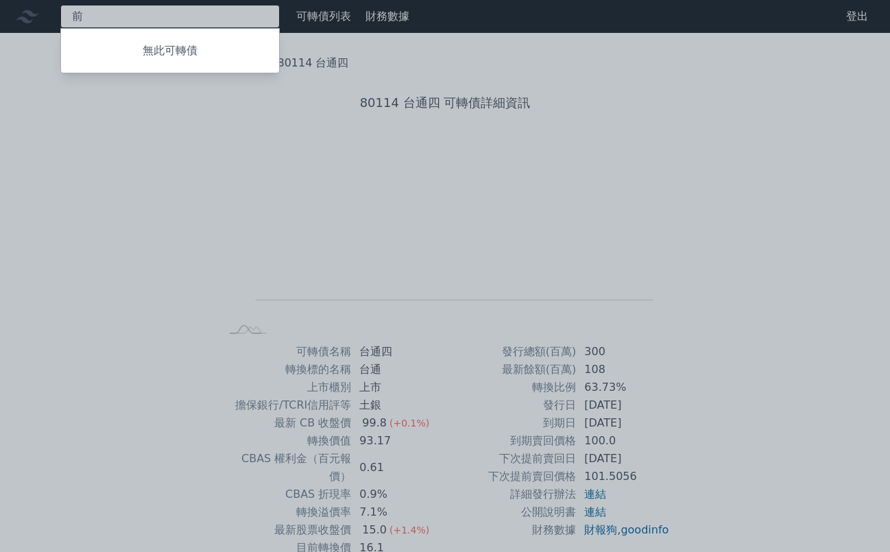
type input "前"
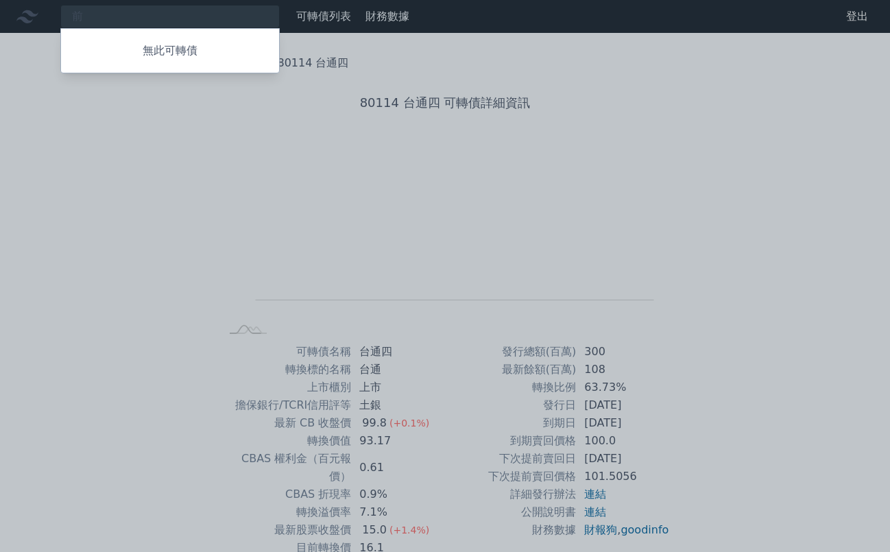
click at [152, 23] on div at bounding box center [445, 276] width 890 height 552
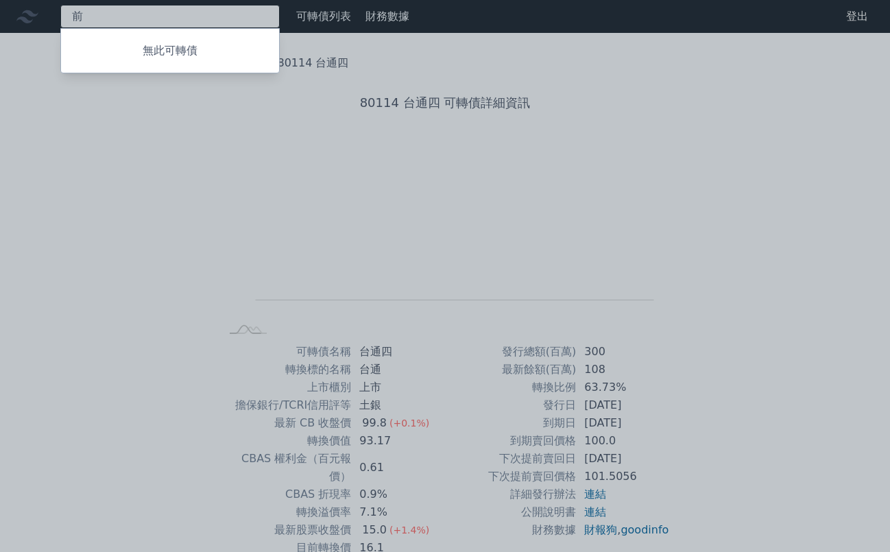
click at [151, 17] on div "前 無此可轉債" at bounding box center [169, 16] width 219 height 23
type input "惠"
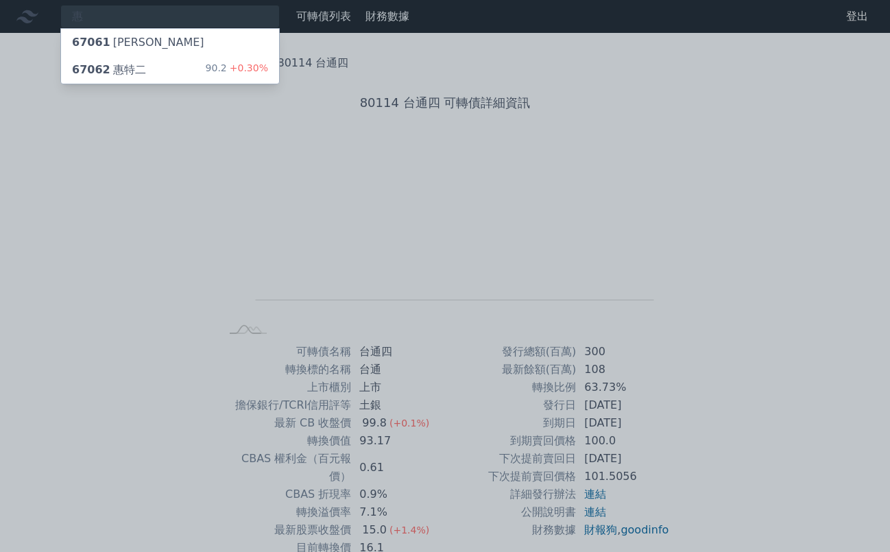
click at [163, 74] on div "67062 惠特二 90.2 +0.30%" at bounding box center [170, 69] width 218 height 27
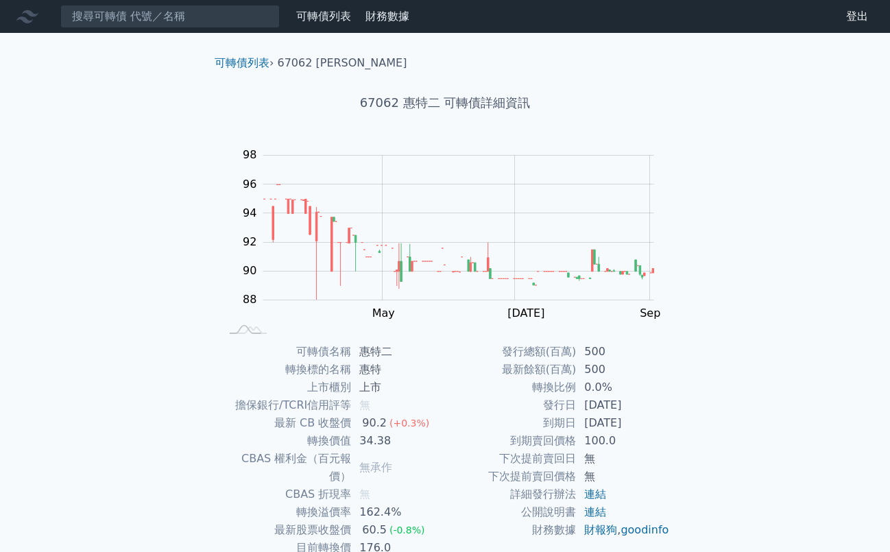
drag, startPoint x: 573, startPoint y: 422, endPoint x: 616, endPoint y: 421, distance: 42.5
click at [608, 421] on td "[DATE]" at bounding box center [623, 423] width 94 height 18
drag, startPoint x: 694, startPoint y: 421, endPoint x: 534, endPoint y: 398, distance: 161.4
click at [694, 421] on div "可轉債列表 › 67062 惠特二 67062 惠特二 可轉債詳細資訊 Zoom Out 88 84 86 88 90 92 94 96 98 100 L M…" at bounding box center [445, 343] width 527 height 620
drag, startPoint x: 359, startPoint y: 351, endPoint x: 408, endPoint y: 349, distance: 49.4
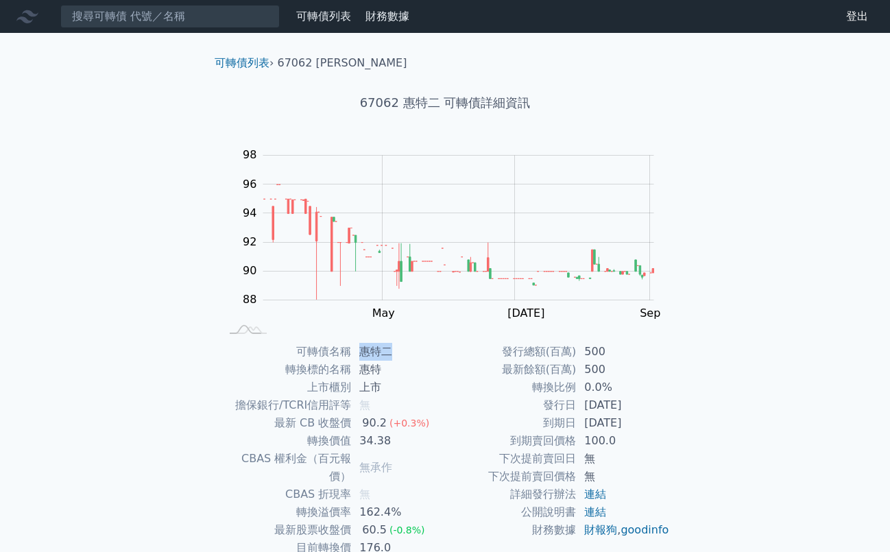
click at [408, 349] on td "惠特二" at bounding box center [398, 352] width 94 height 18
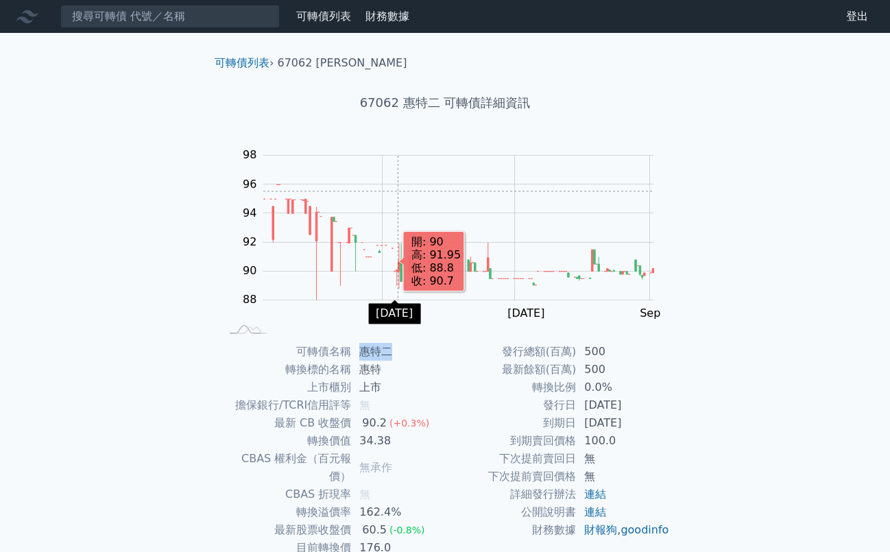
copy td "惠特二"
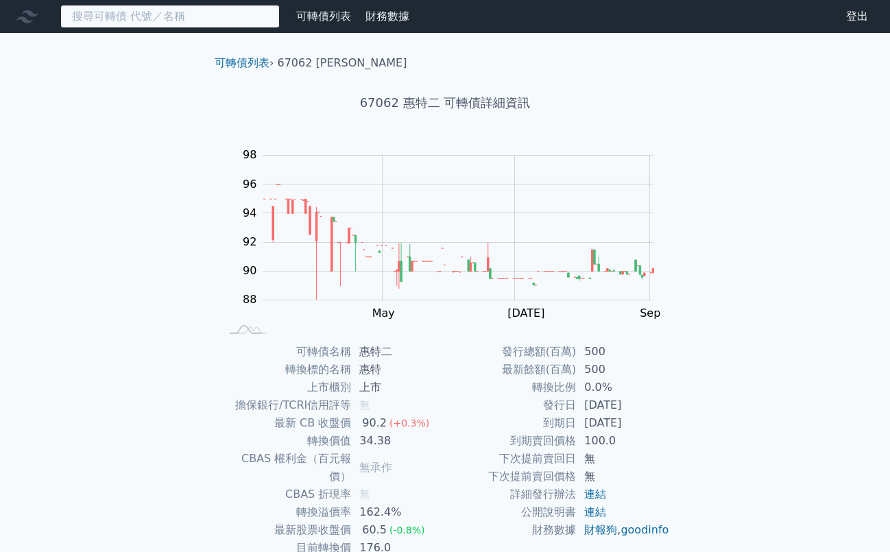
click at [169, 8] on input at bounding box center [169, 16] width 219 height 23
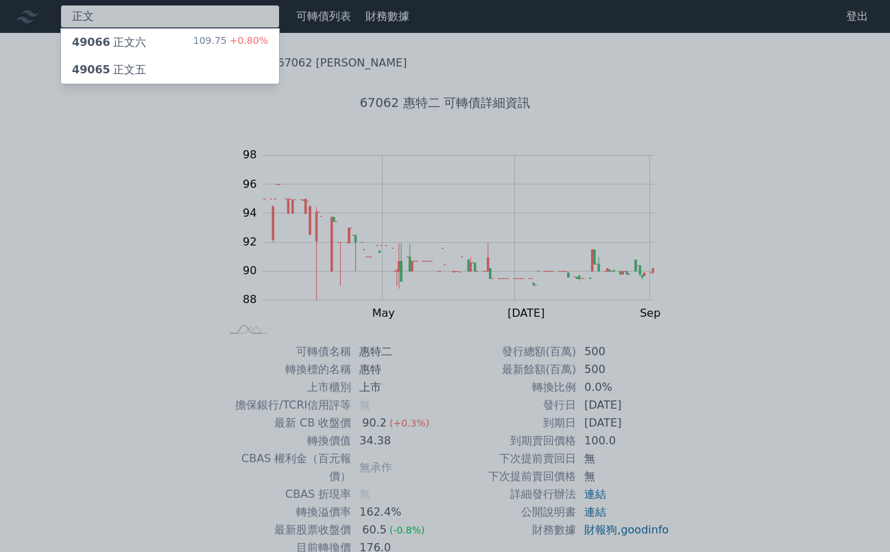
type input "正文"
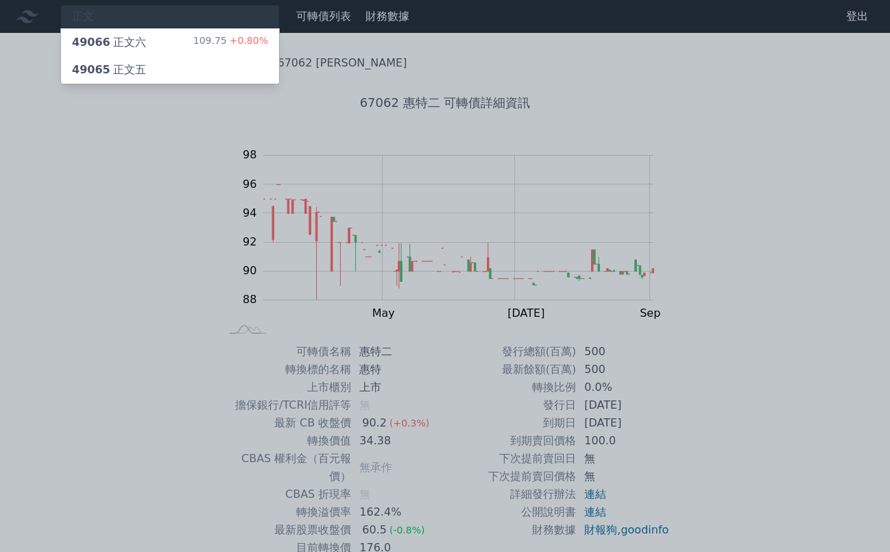
click at [182, 39] on div "49066 正文六 109.75 +0.80%" at bounding box center [170, 42] width 218 height 27
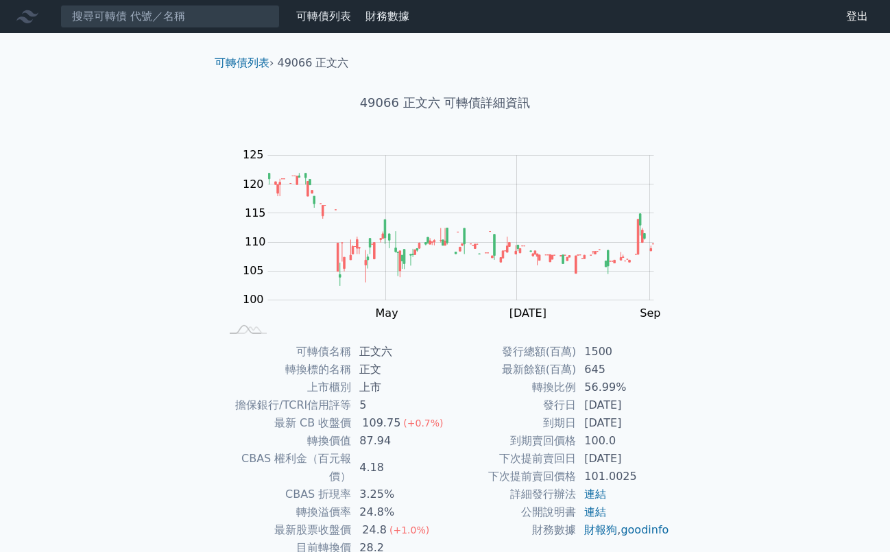
scroll to position [40, 0]
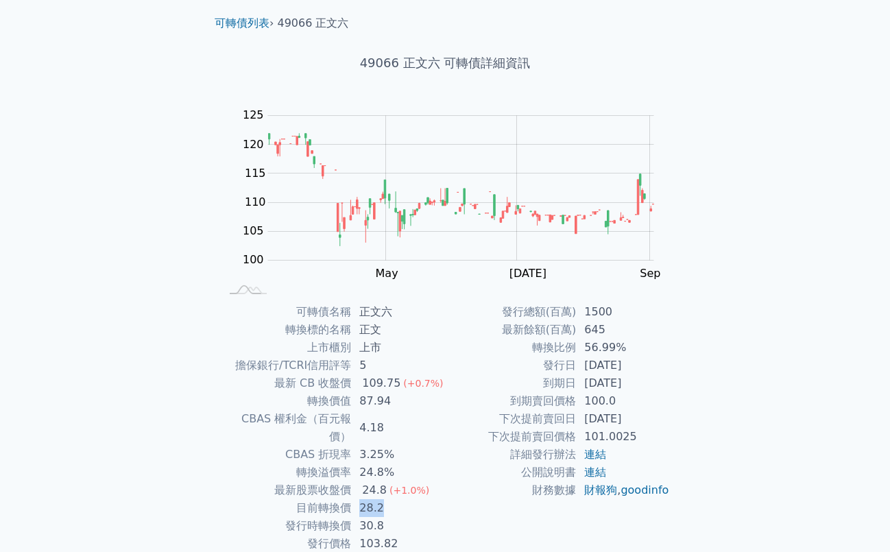
drag, startPoint x: 380, startPoint y: 490, endPoint x: 361, endPoint y: 483, distance: 20.4
click at [357, 499] on td "28.2" at bounding box center [398, 508] width 94 height 18
click at [381, 481] on div "24.8" at bounding box center [374, 490] width 30 height 18
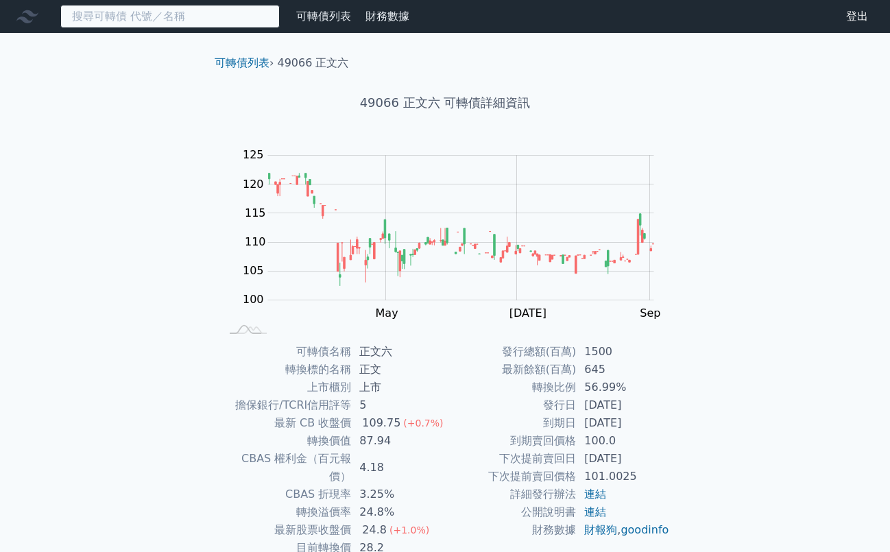
click at [153, 11] on input at bounding box center [169, 16] width 219 height 23
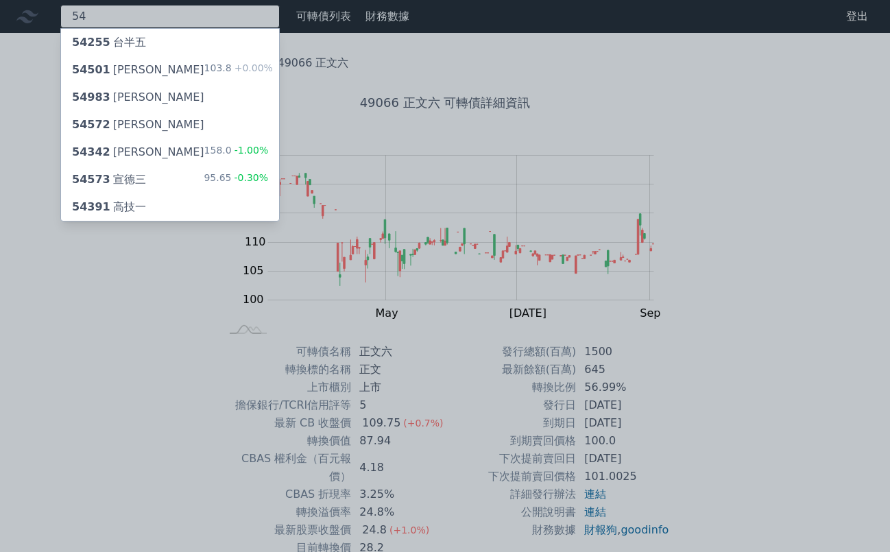
type input "5"
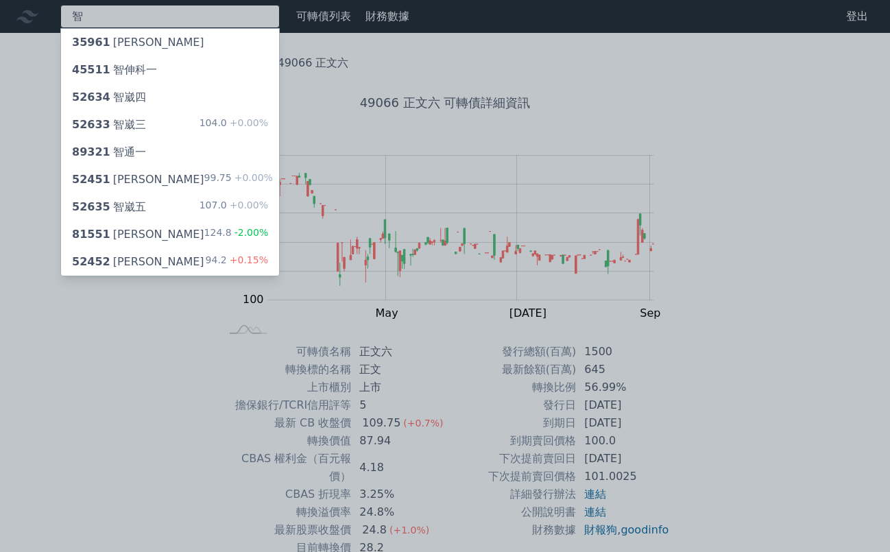
type input "智"
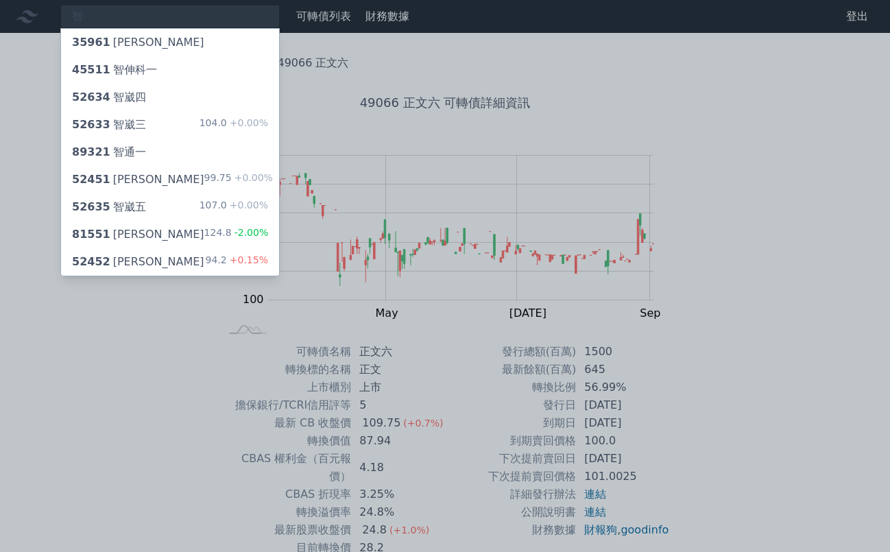
click at [156, 43] on div "35961 [PERSON_NAME]" at bounding box center [170, 42] width 218 height 27
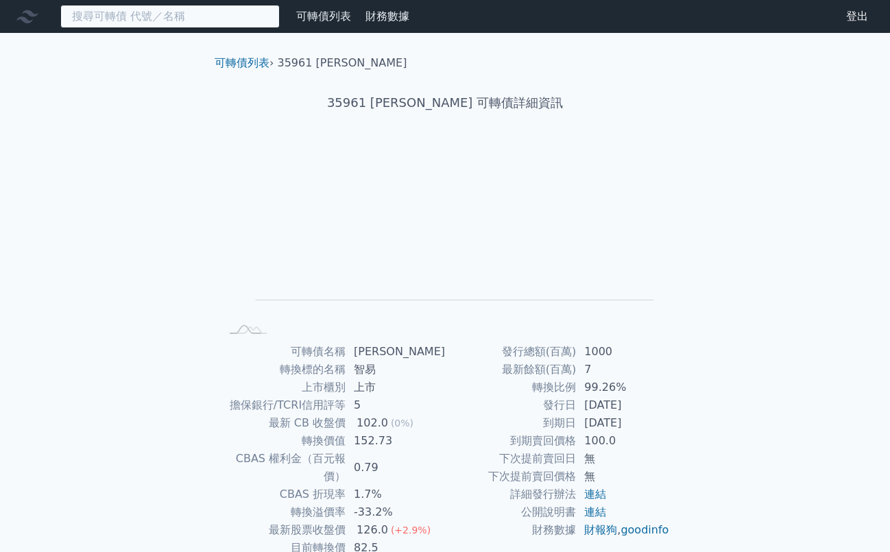
click at [145, 19] on input at bounding box center [169, 16] width 219 height 23
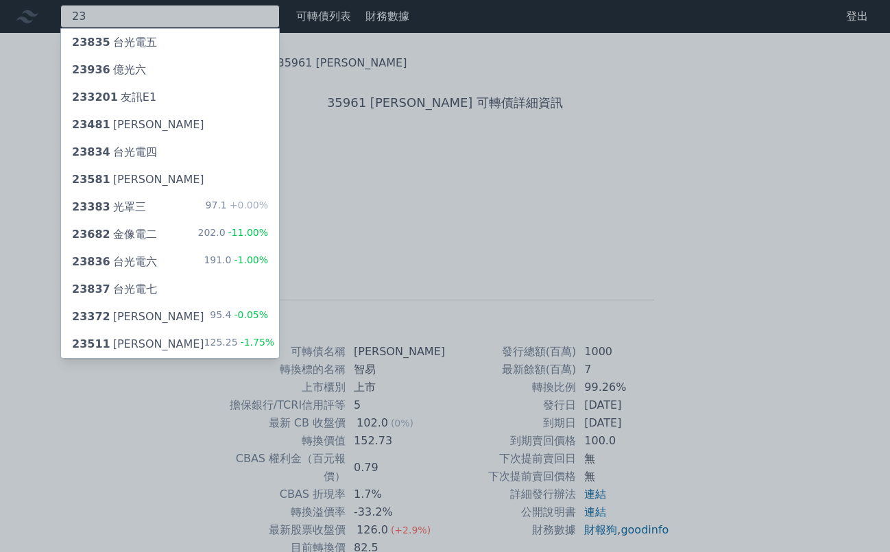
type input "2"
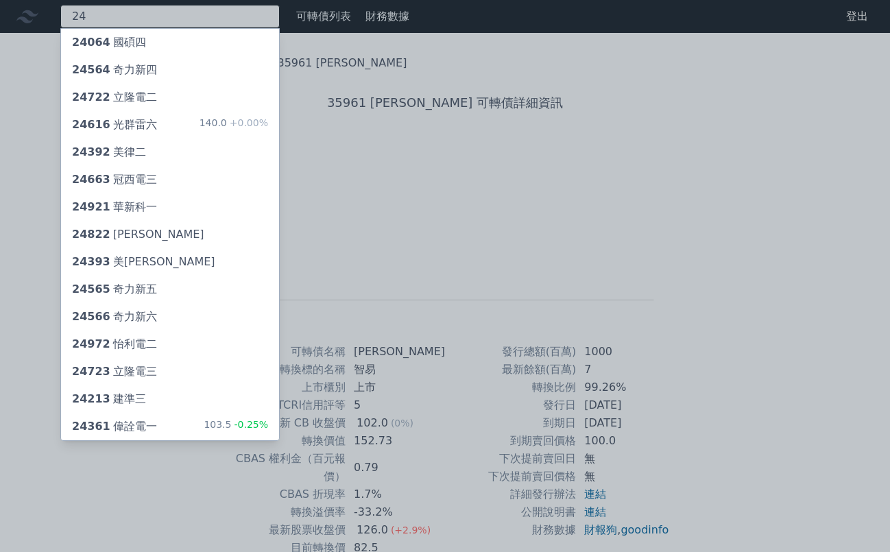
type input "24"
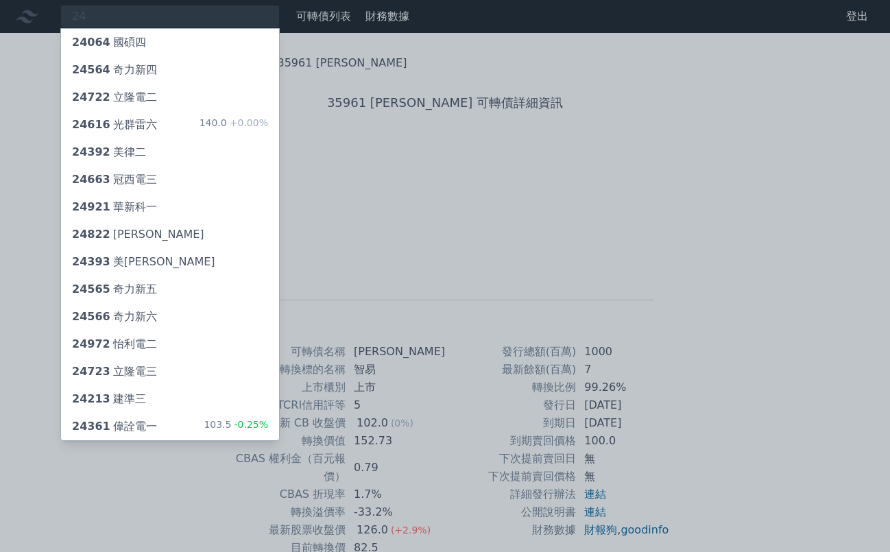
click at [149, 130] on div "24616 光群雷六" at bounding box center [114, 125] width 85 height 16
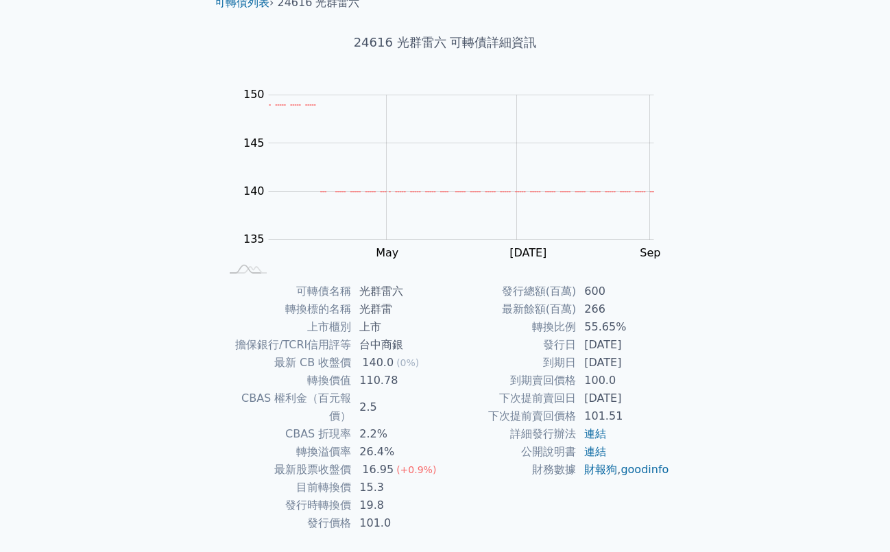
scroll to position [83, 0]
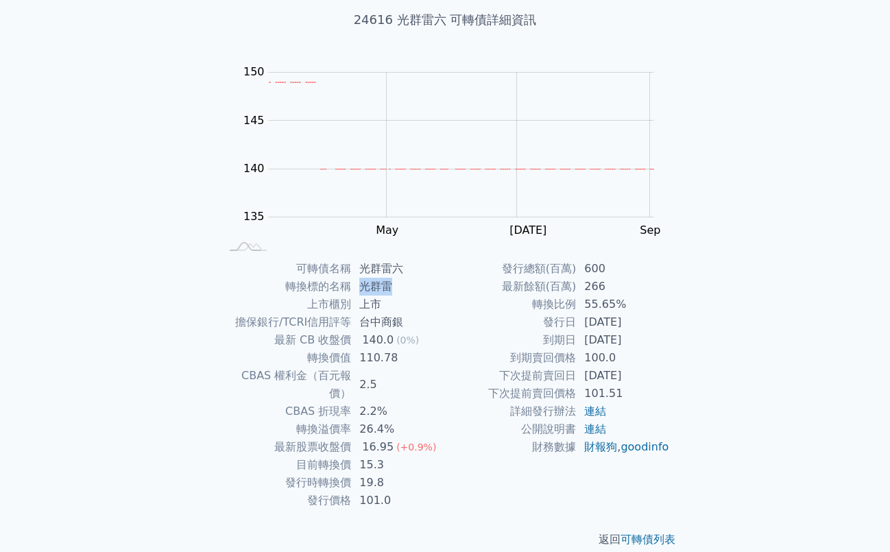
drag, startPoint x: 392, startPoint y: 288, endPoint x: 355, endPoint y: 287, distance: 37.1
click at [355, 287] on td "光群雷" at bounding box center [398, 287] width 94 height 18
copy td "光群雷"
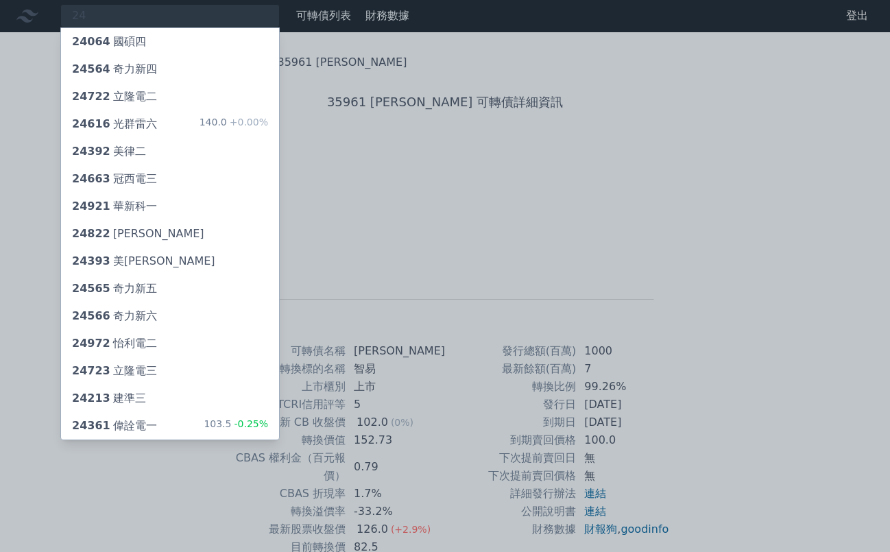
click at [149, 17] on div at bounding box center [445, 276] width 890 height 552
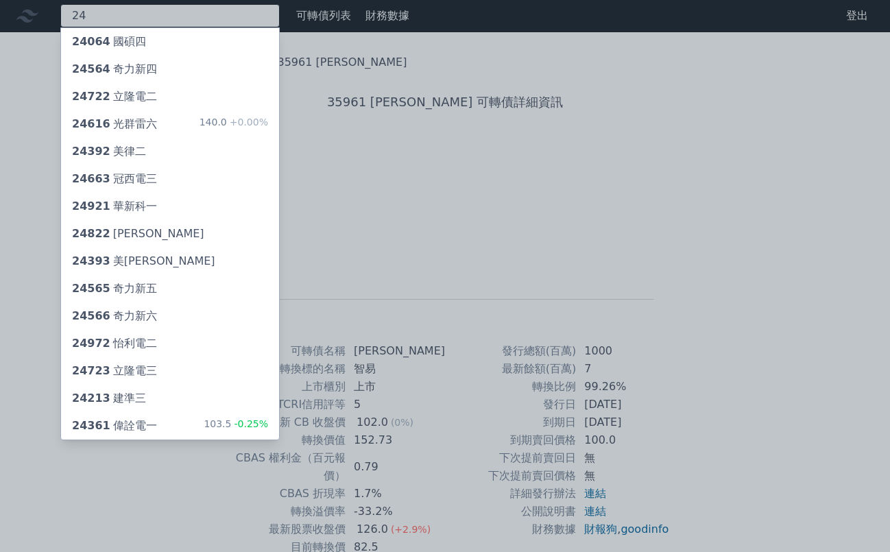
click at [132, 17] on div "24 24064 國碩四 24564 奇力新四 24722 立隆電二 24616 光群雷六 140.0 +0.00% 24392 美律二 24663 冠西電三…" at bounding box center [169, 15] width 219 height 23
type input "2"
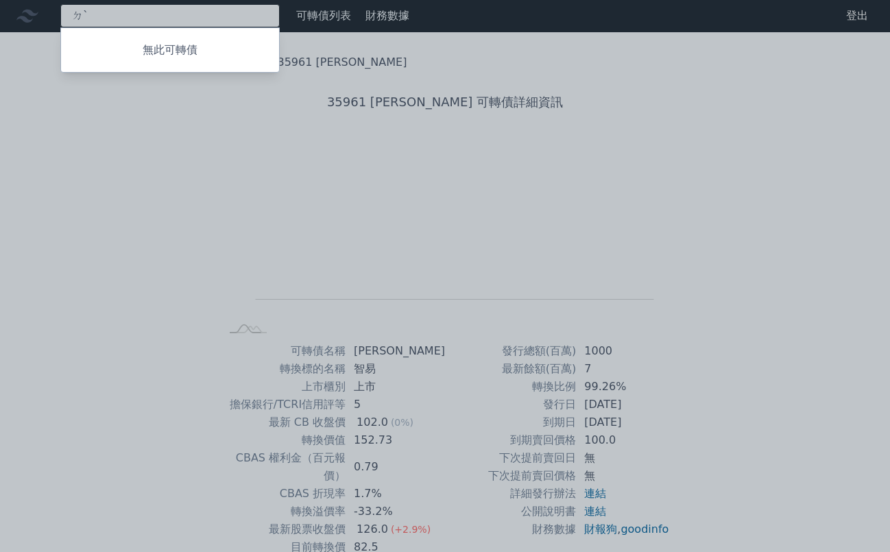
type input "ㄉ"
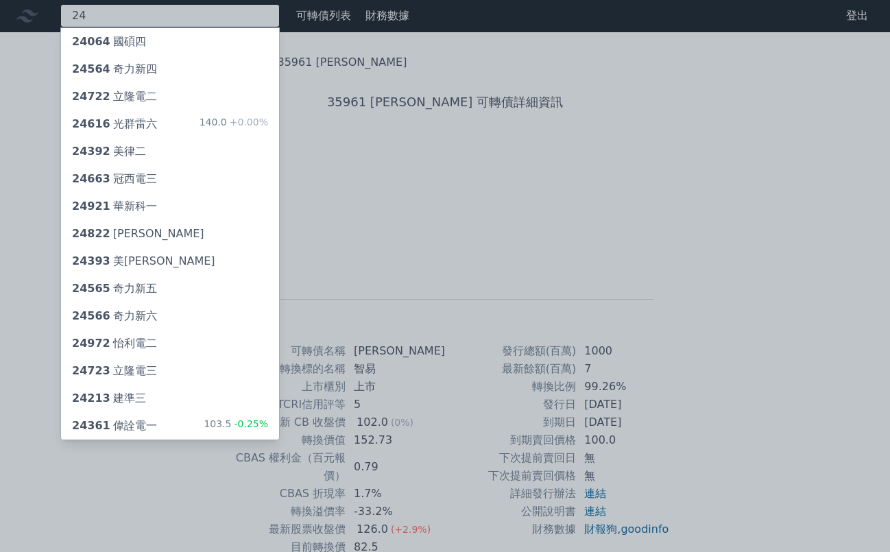
type input "2"
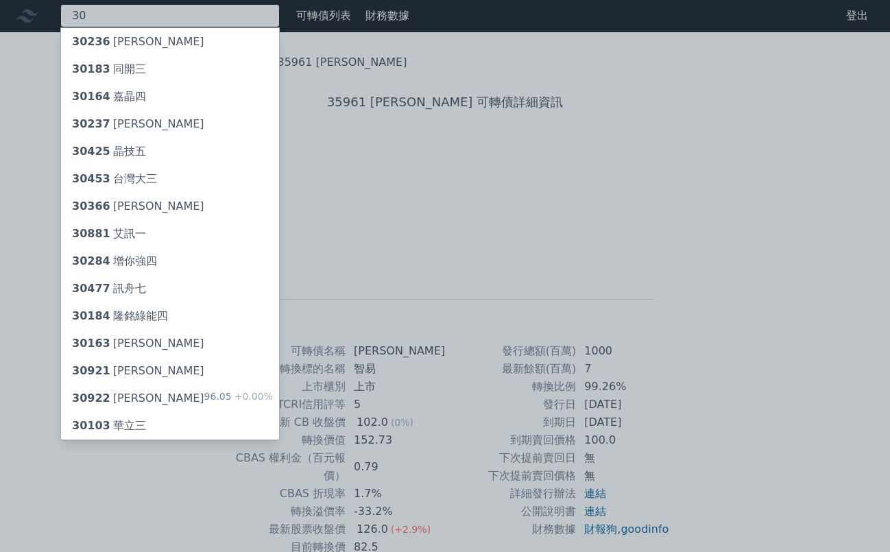
type input "3"
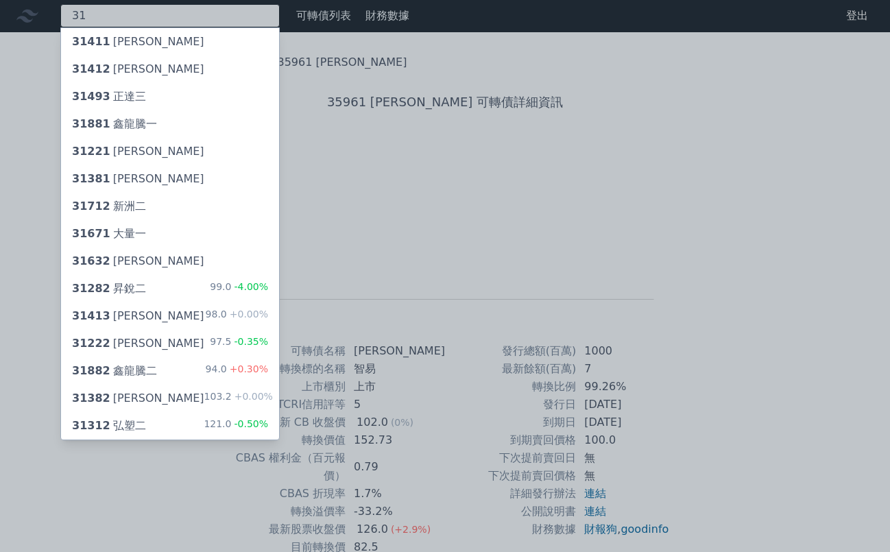
type input "3"
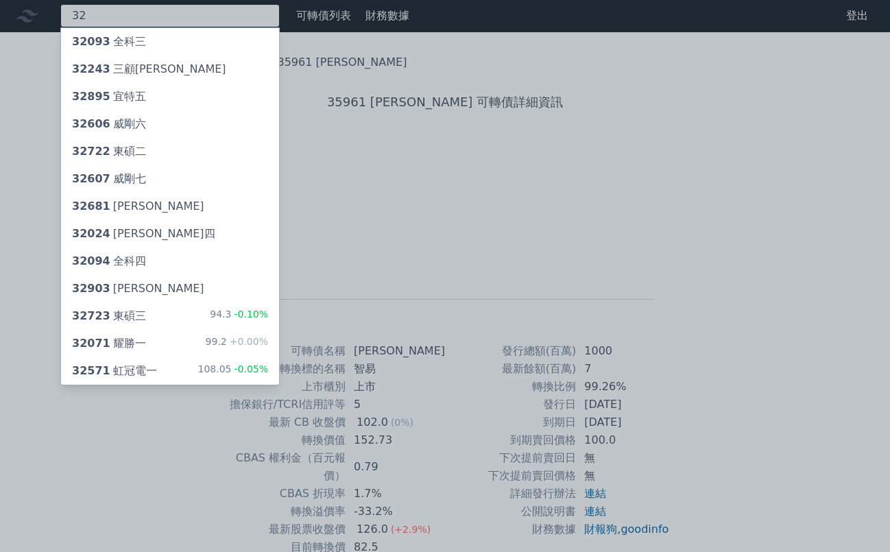
type input "32"
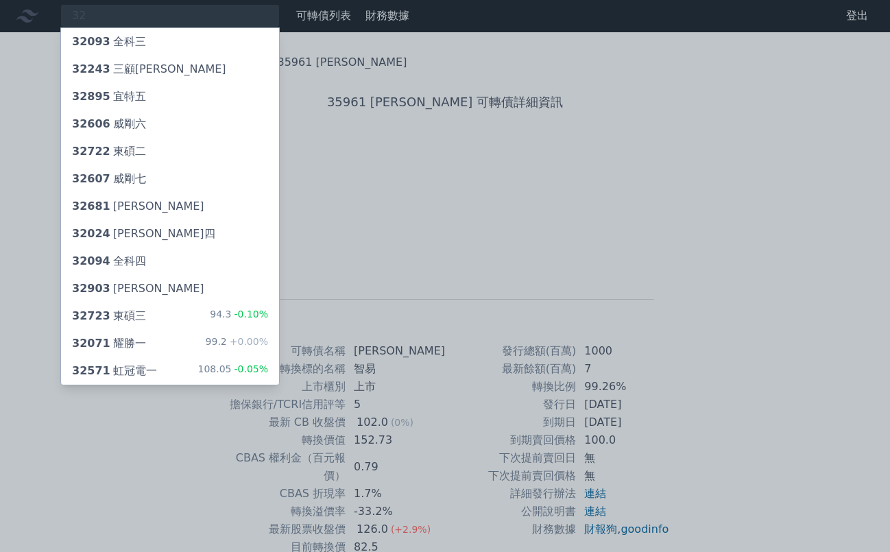
click at [156, 310] on div "32723 東碩三 94.3 -0.10%" at bounding box center [170, 315] width 218 height 27
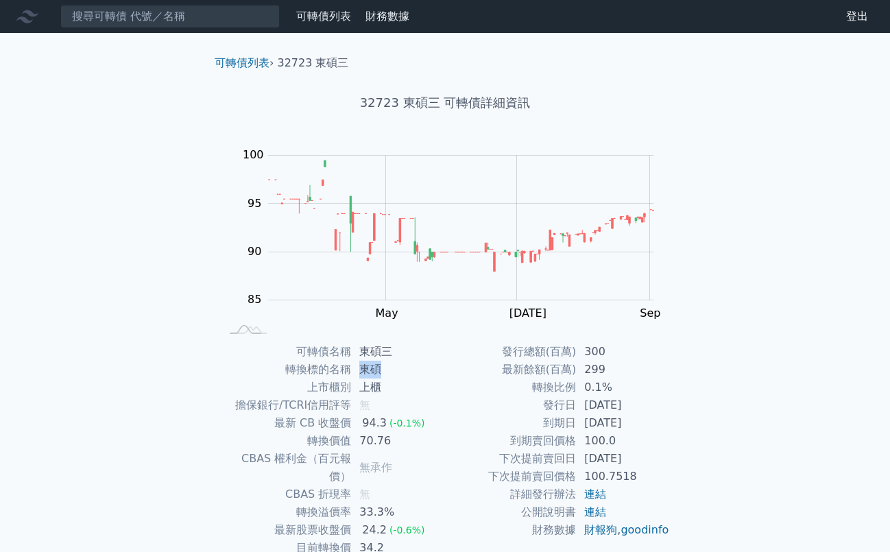
drag, startPoint x: 381, startPoint y: 370, endPoint x: 366, endPoint y: 363, distance: 16.9
click at [359, 370] on td "東碩" at bounding box center [398, 370] width 94 height 18
copy td "東碩"
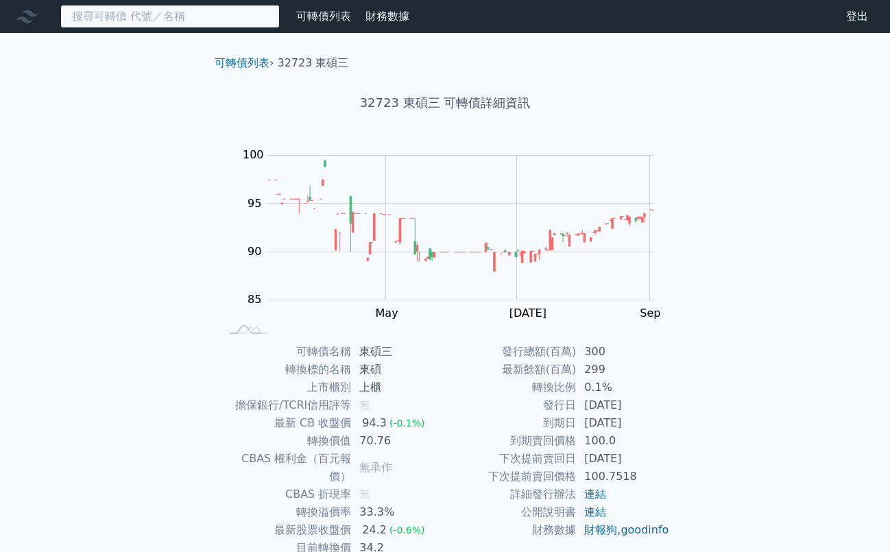
click at [160, 14] on input at bounding box center [169, 16] width 219 height 23
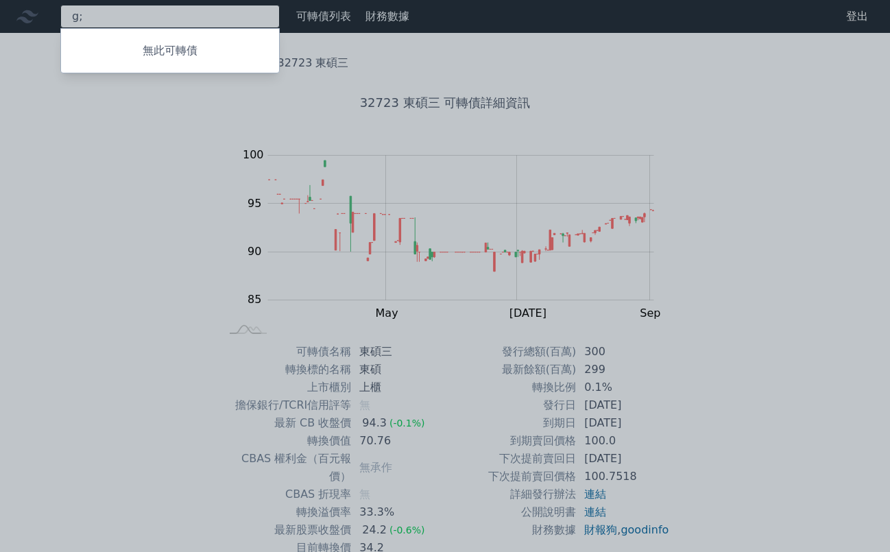
type input "g"
type input "上"
type input "ˇ"
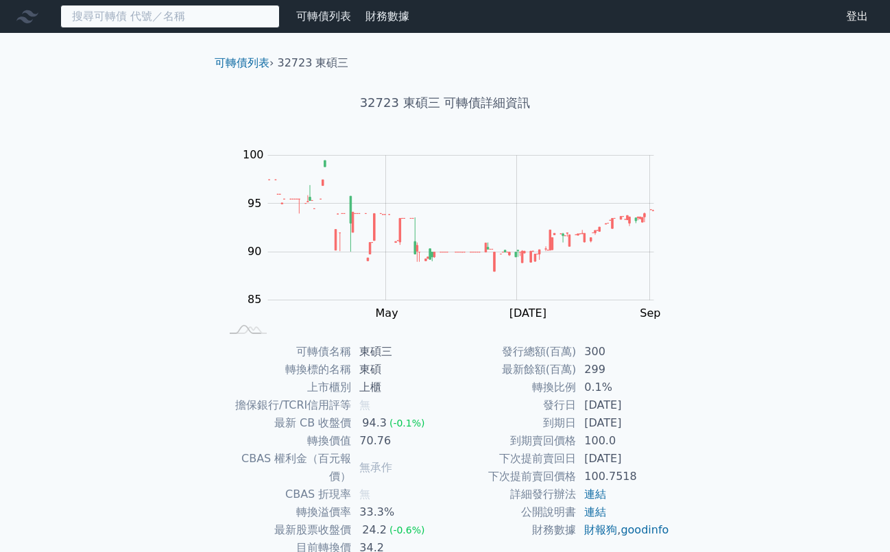
type input "2"
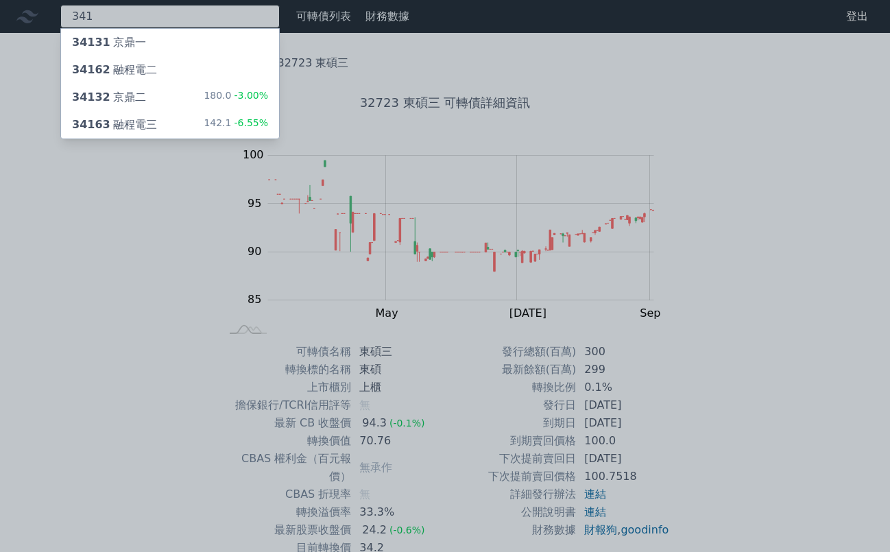
type input "341"
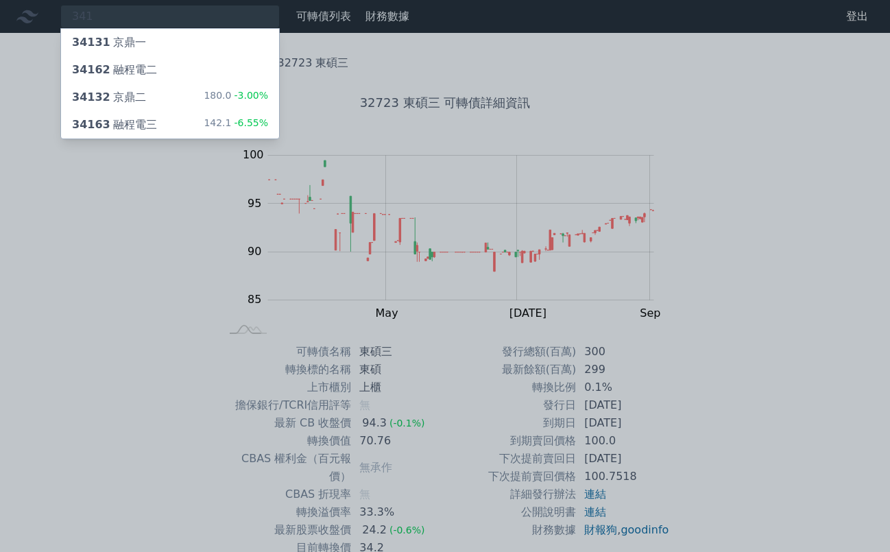
click at [145, 99] on div "34132 京鼎二 180.0 -3.00%" at bounding box center [170, 97] width 218 height 27
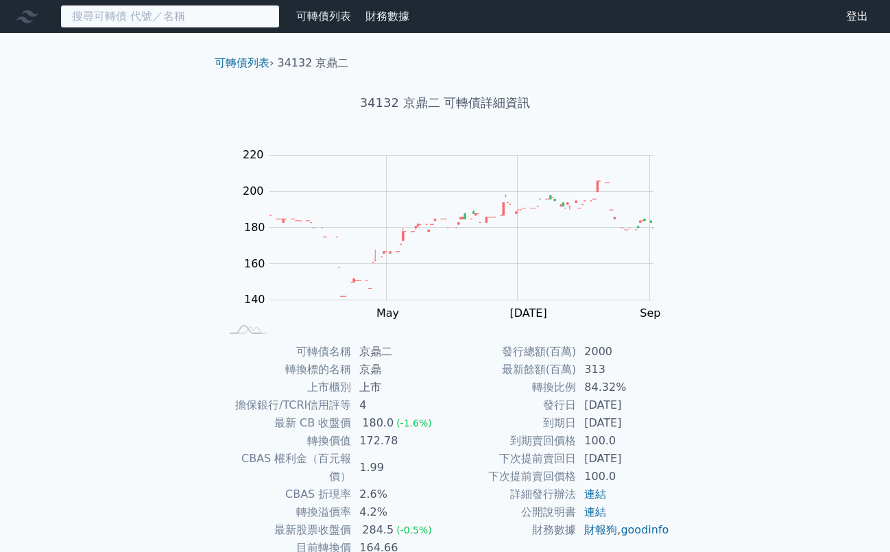
click at [134, 21] on input at bounding box center [169, 16] width 219 height 23
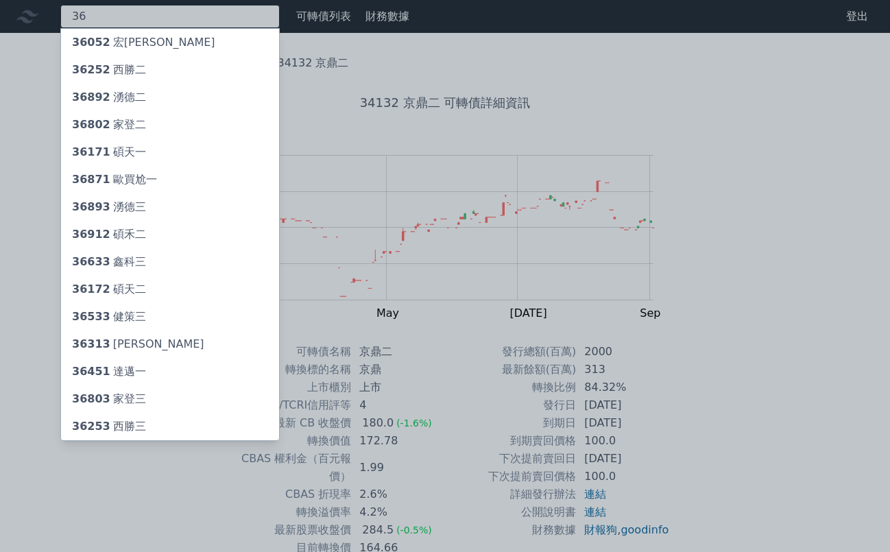
type input "3"
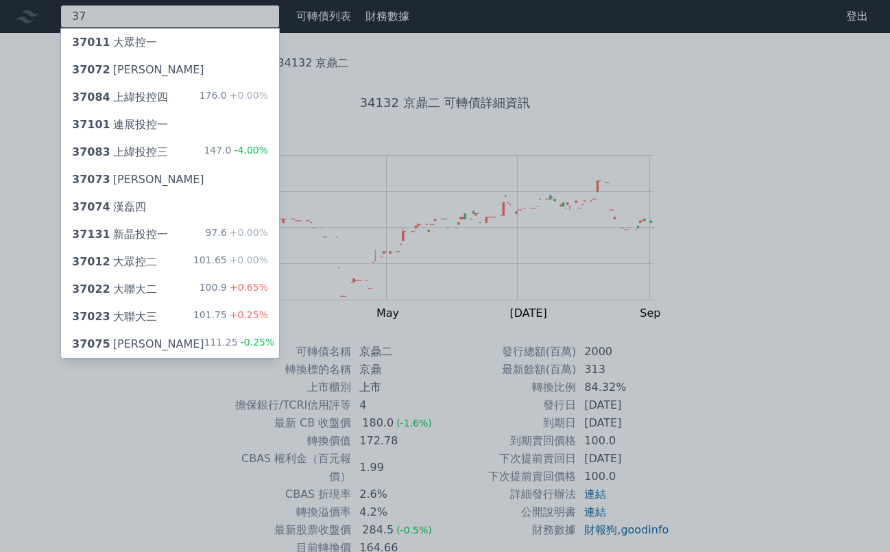
type input "3"
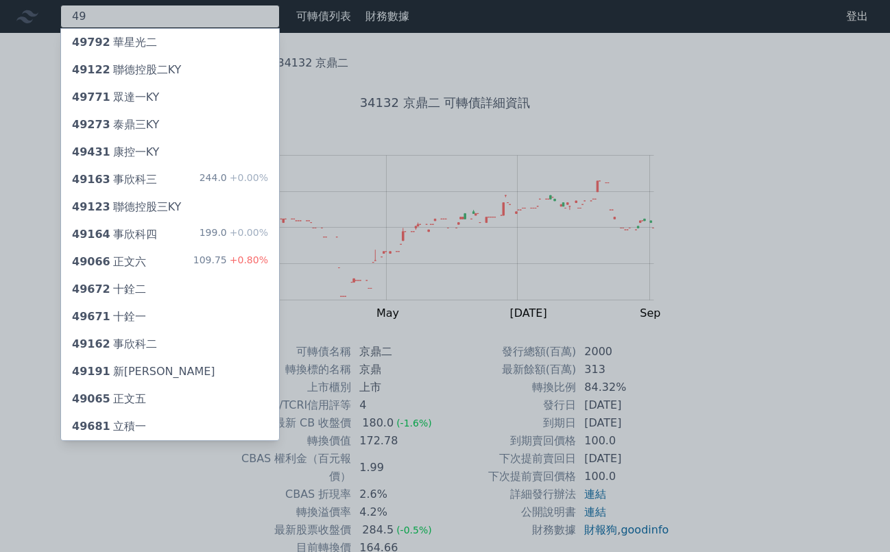
type input "4"
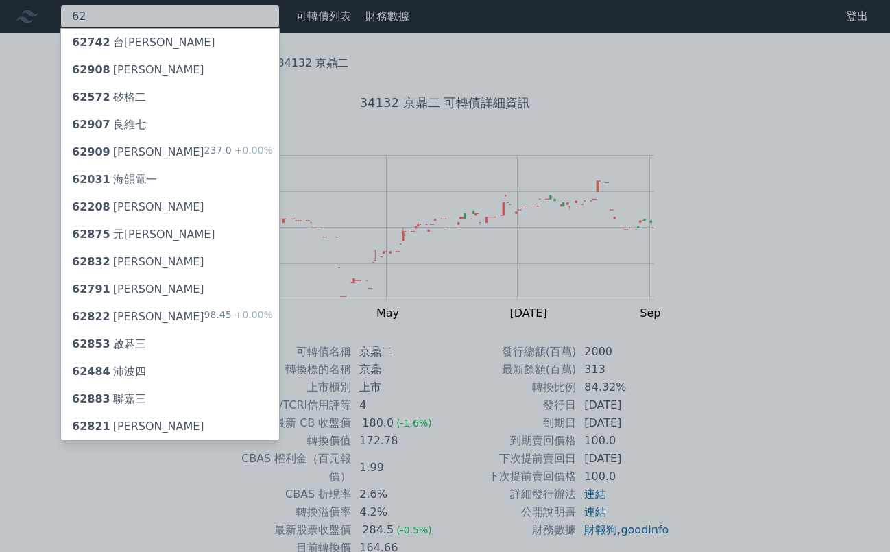
type input "6"
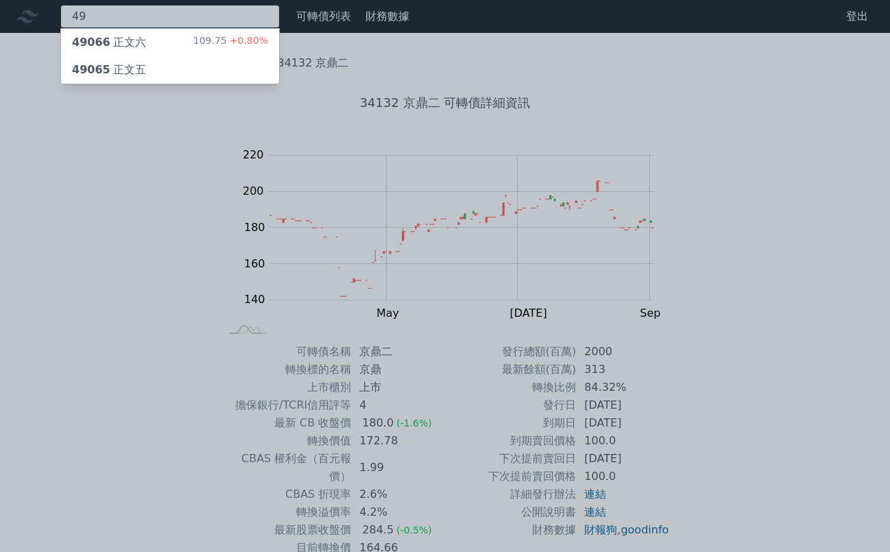
type input "4"
type input "642"
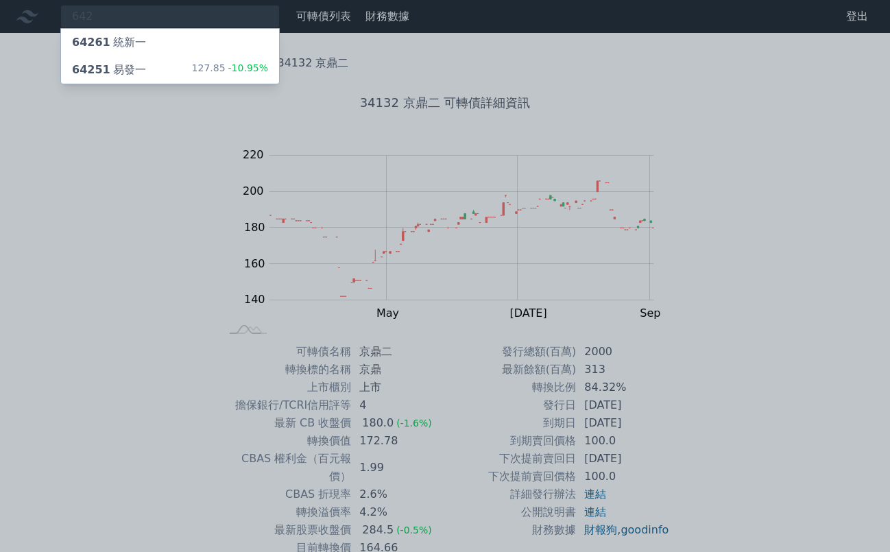
click at [130, 68] on div "64251 易發一" at bounding box center [109, 70] width 74 height 16
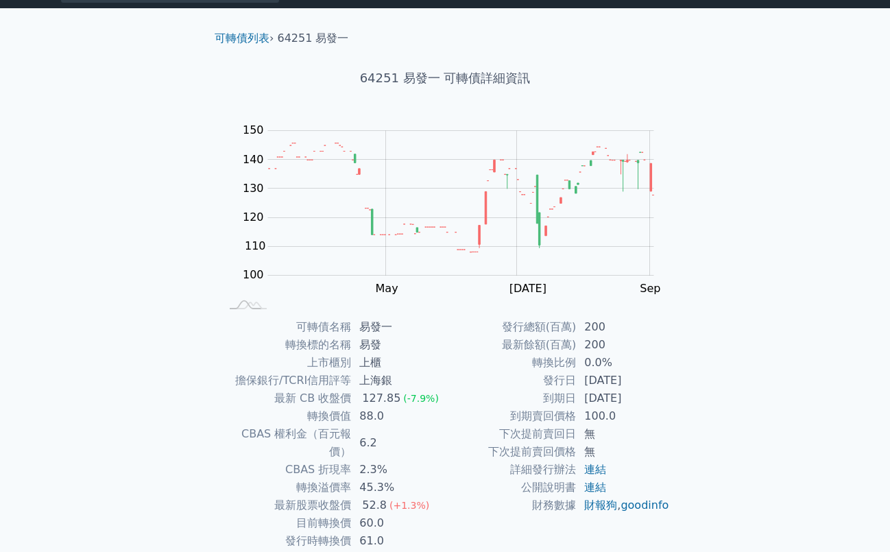
scroll to position [32, 0]
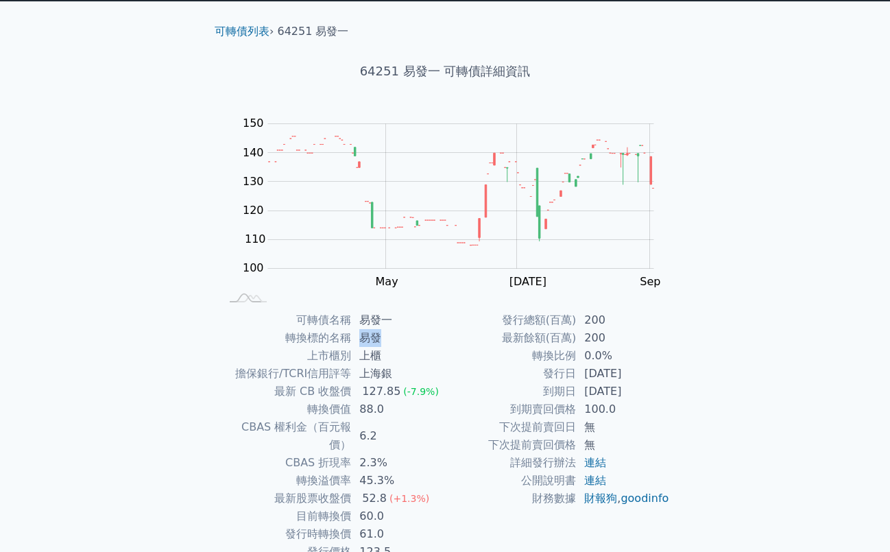
drag, startPoint x: 383, startPoint y: 337, endPoint x: 363, endPoint y: 337, distance: 19.9
click at [363, 337] on td "易發" at bounding box center [398, 338] width 94 height 18
copy td "易發"
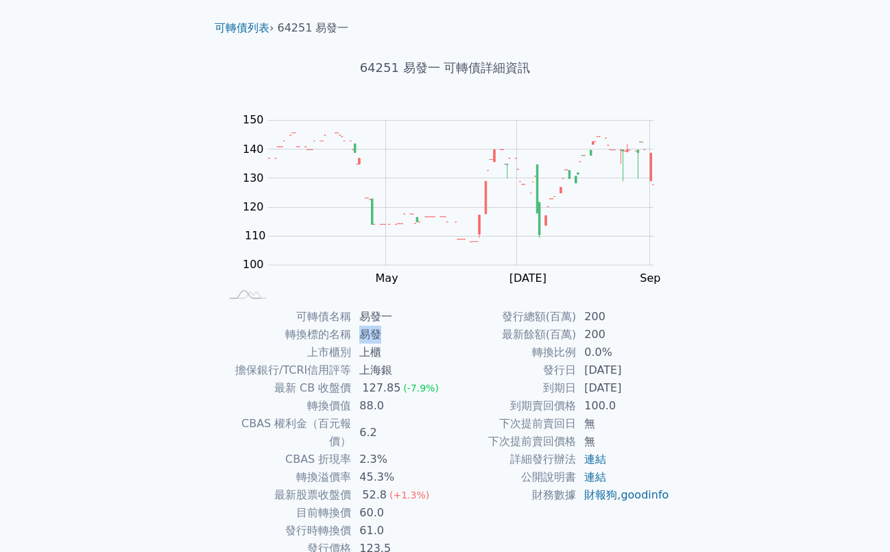
scroll to position [0, 0]
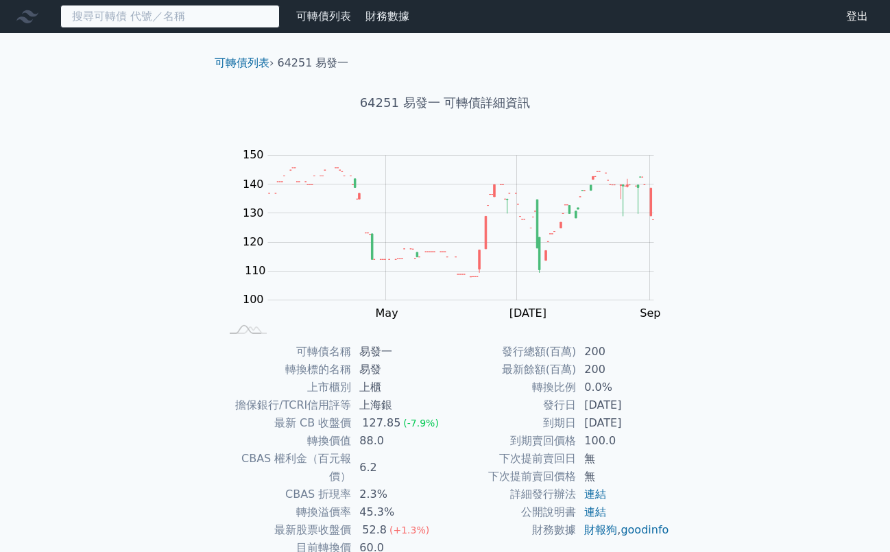
click at [139, 21] on input at bounding box center [169, 16] width 219 height 23
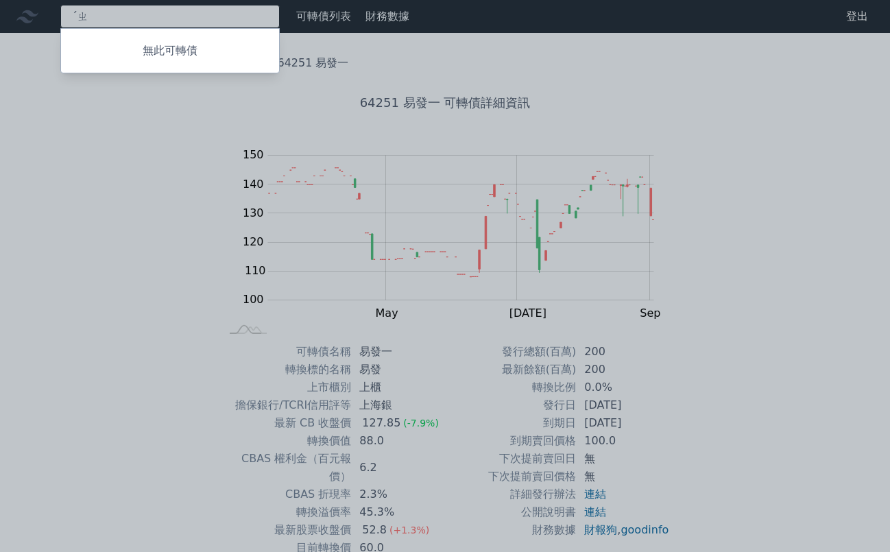
type input "ˊ"
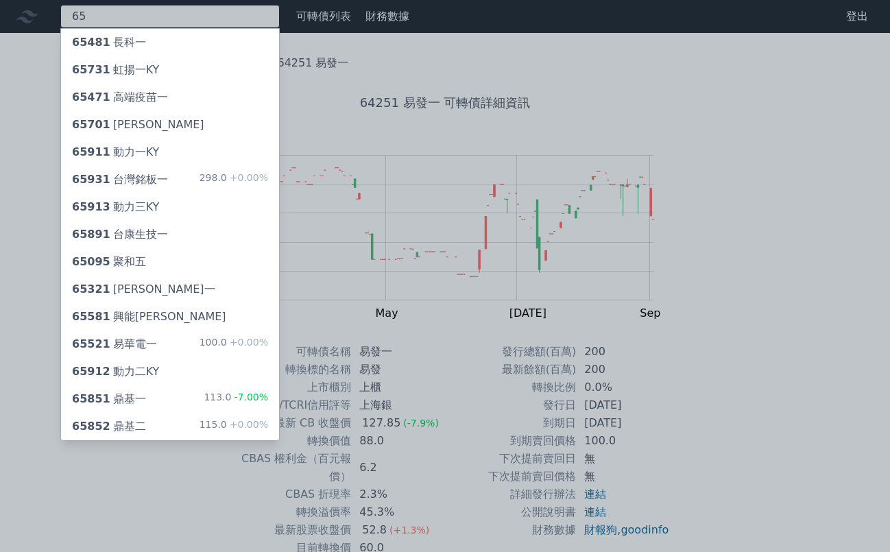
type input "6"
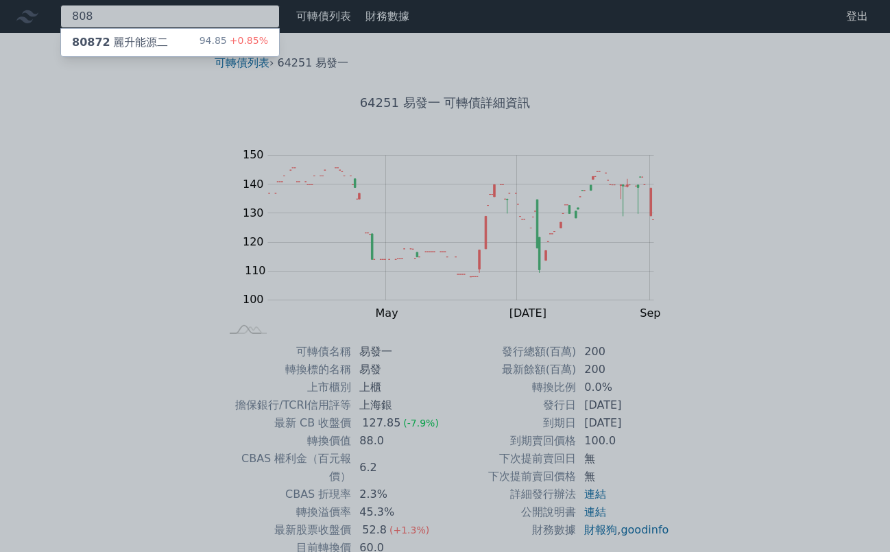
type input "808"
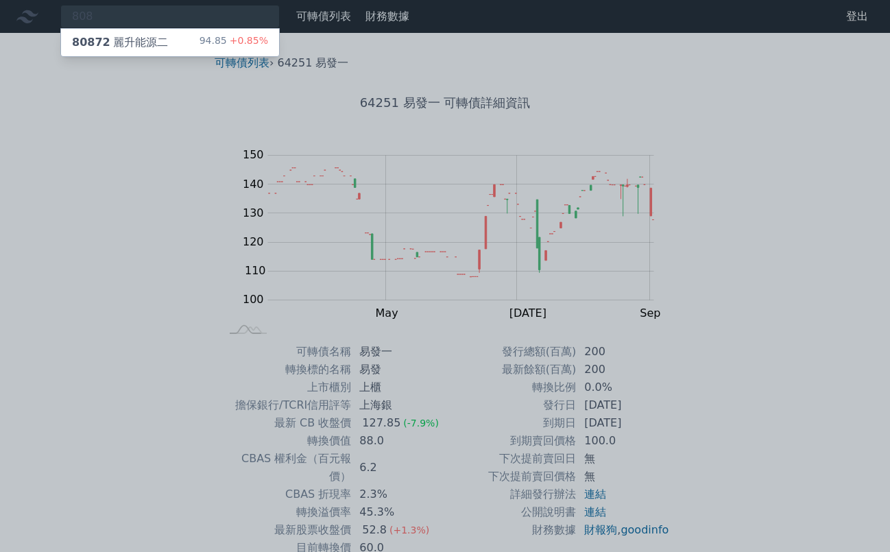
click at [169, 40] on div "80872 麗升能源二 94.85 +0.85%" at bounding box center [170, 42] width 218 height 27
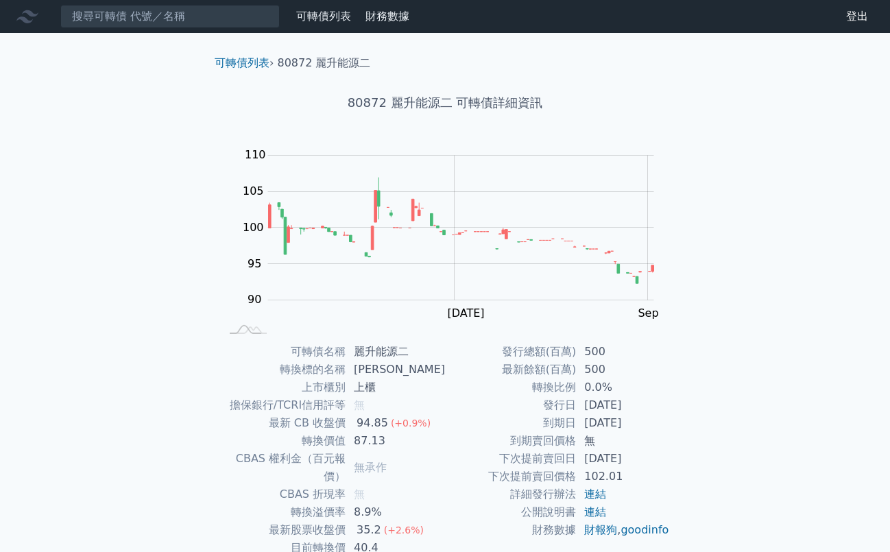
click at [322, 16] on link "可轉債列表" at bounding box center [323, 16] width 55 height 13
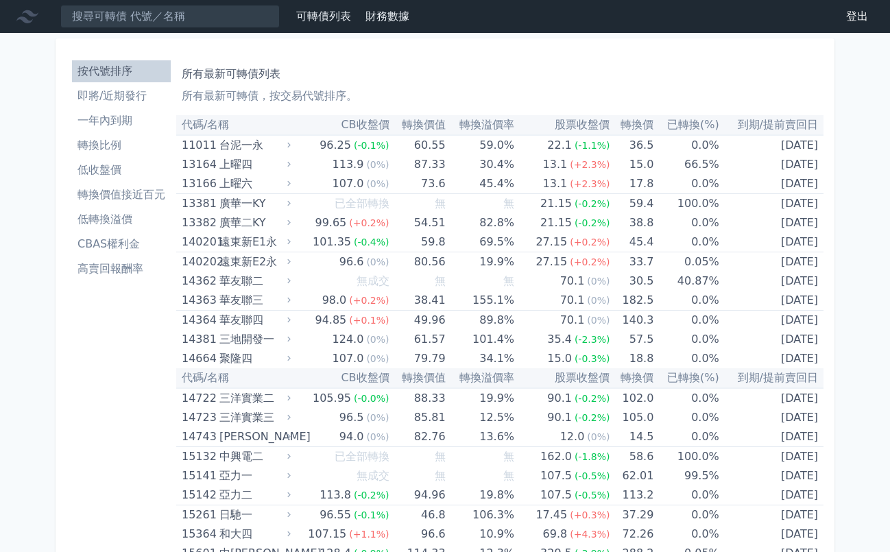
click at [136, 90] on li "即將/近期發行" at bounding box center [121, 96] width 99 height 16
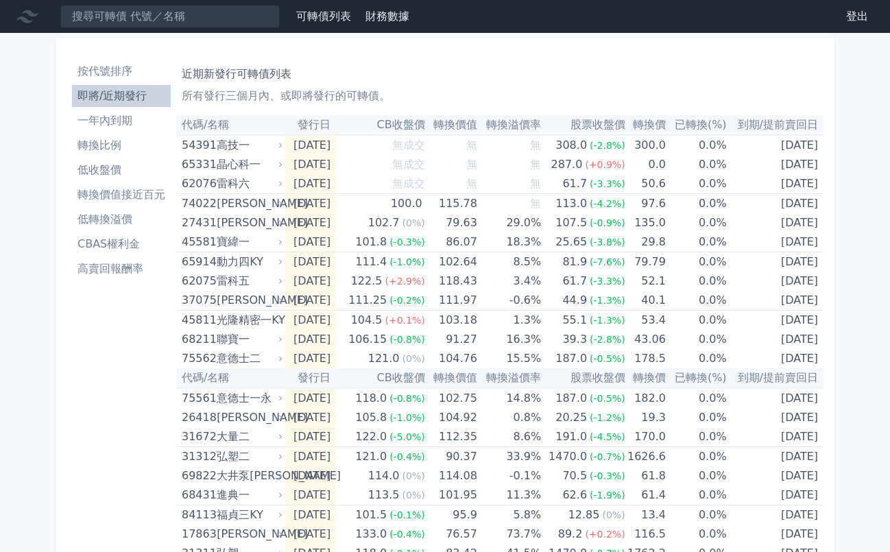
click at [124, 115] on li "一年內到期" at bounding box center [121, 120] width 99 height 16
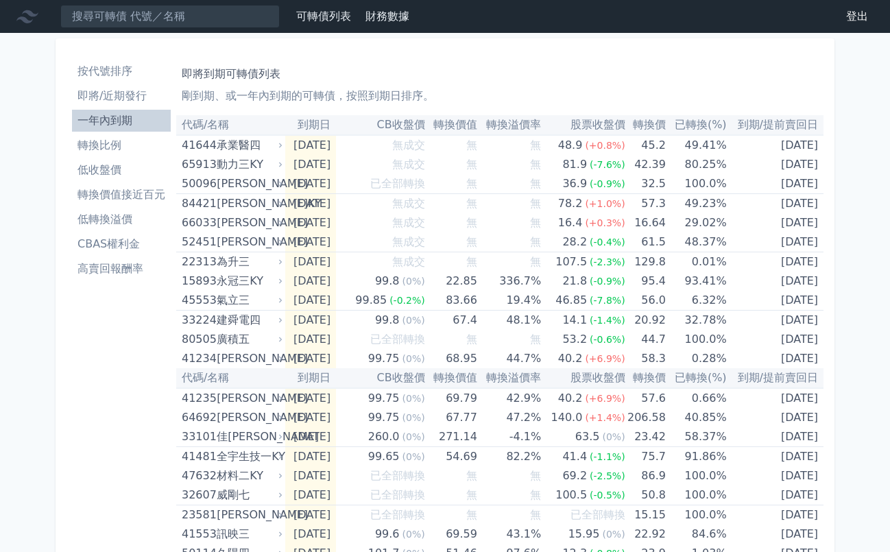
click at [101, 171] on li "低收盤價" at bounding box center [121, 170] width 99 height 16
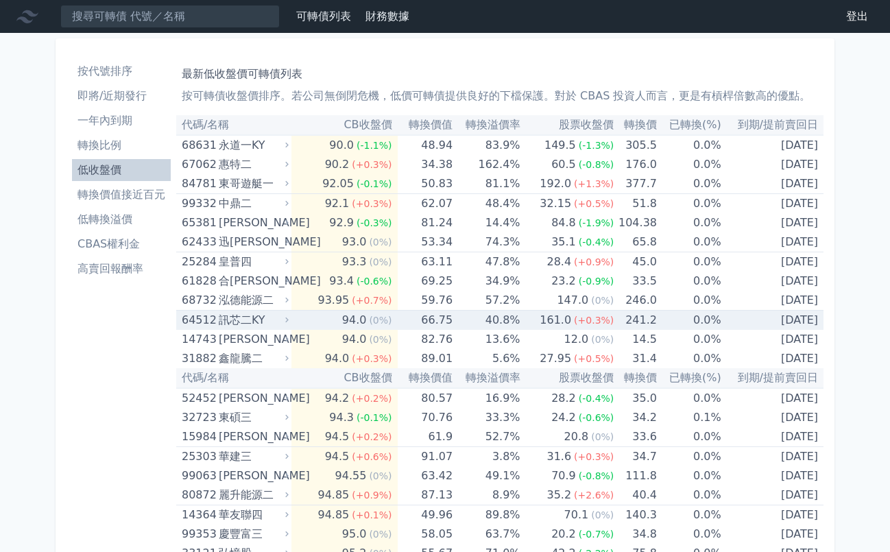
click at [283, 320] on div "訊芯二KY" at bounding box center [252, 320] width 67 height 19
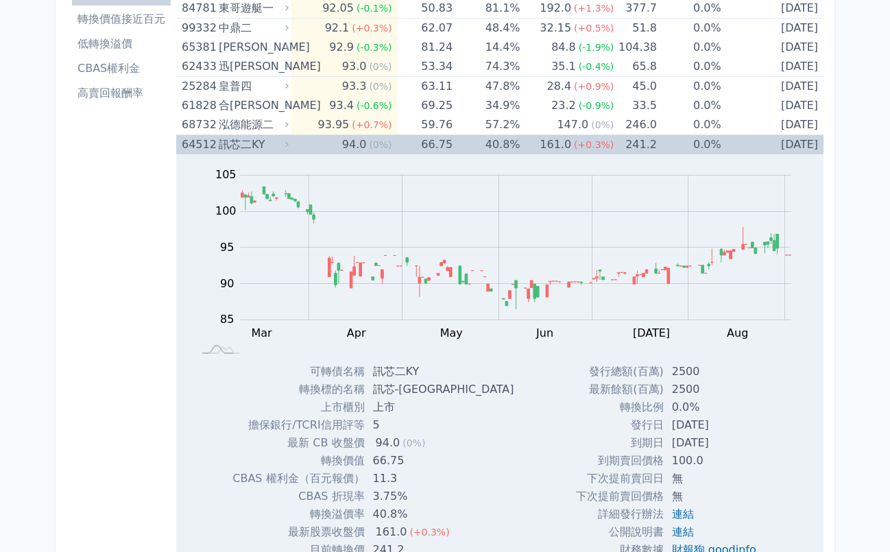
scroll to position [227, 0]
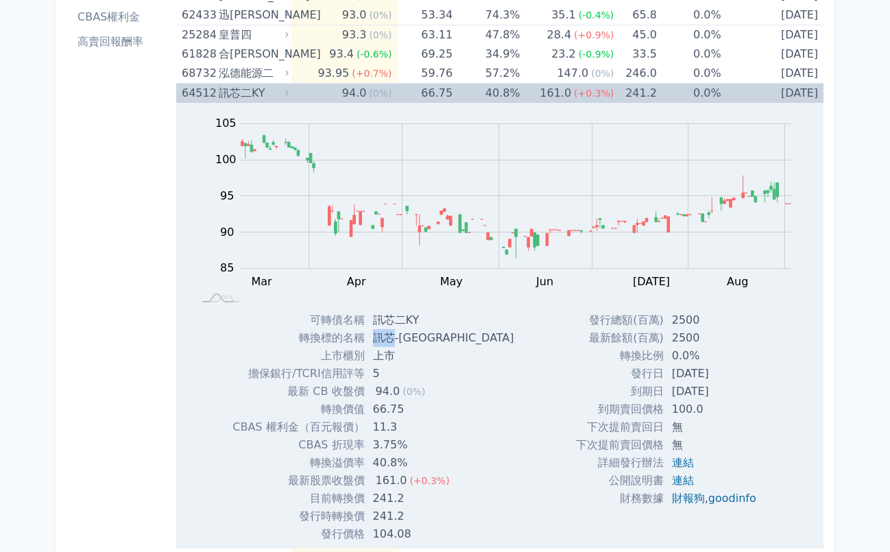
drag, startPoint x: 374, startPoint y: 336, endPoint x: 395, endPoint y: 337, distance: 21.3
click at [395, 337] on td "訊芯-[GEOGRAPHIC_DATA]" at bounding box center [445, 338] width 160 height 18
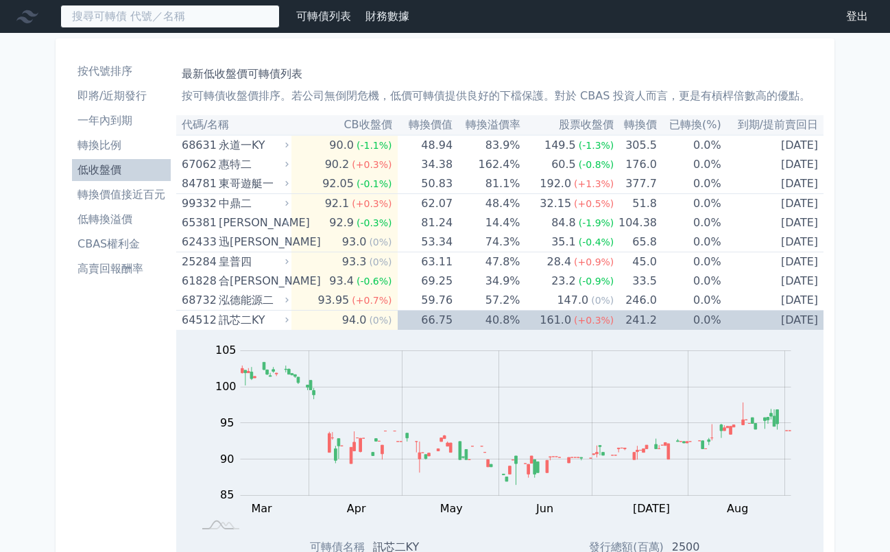
click at [146, 18] on input at bounding box center [169, 16] width 219 height 23
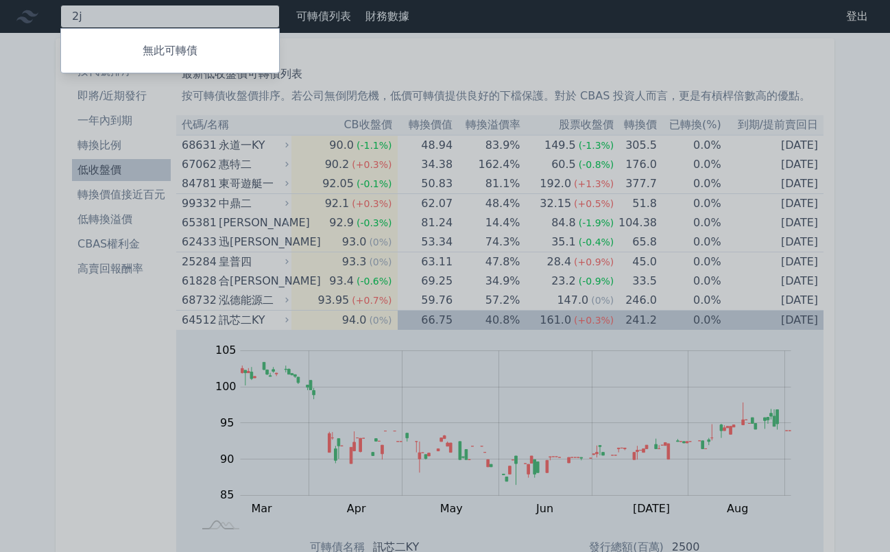
type input "2"
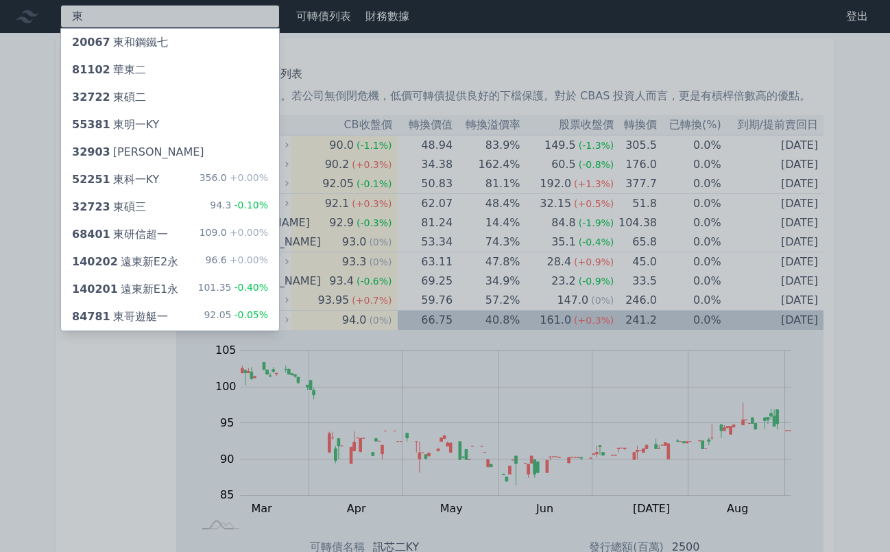
type input "東"
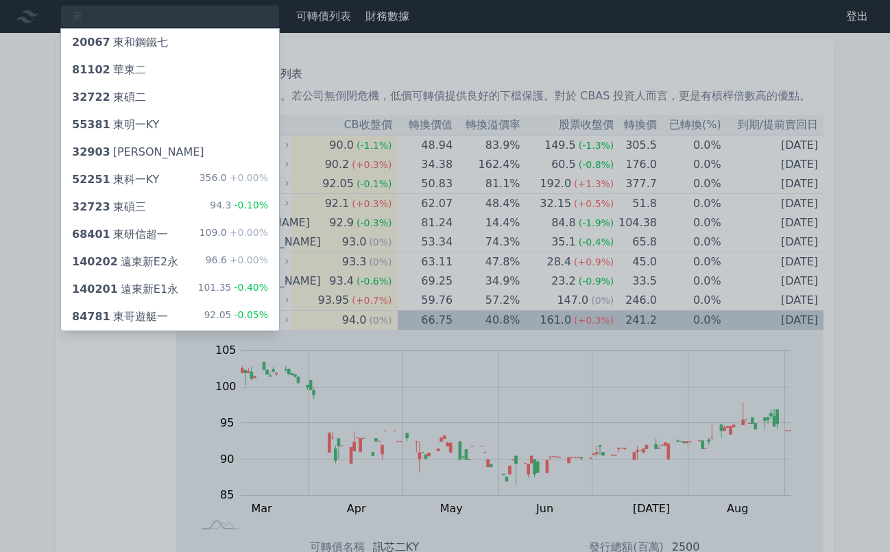
click at [134, 16] on div at bounding box center [445, 276] width 890 height 552
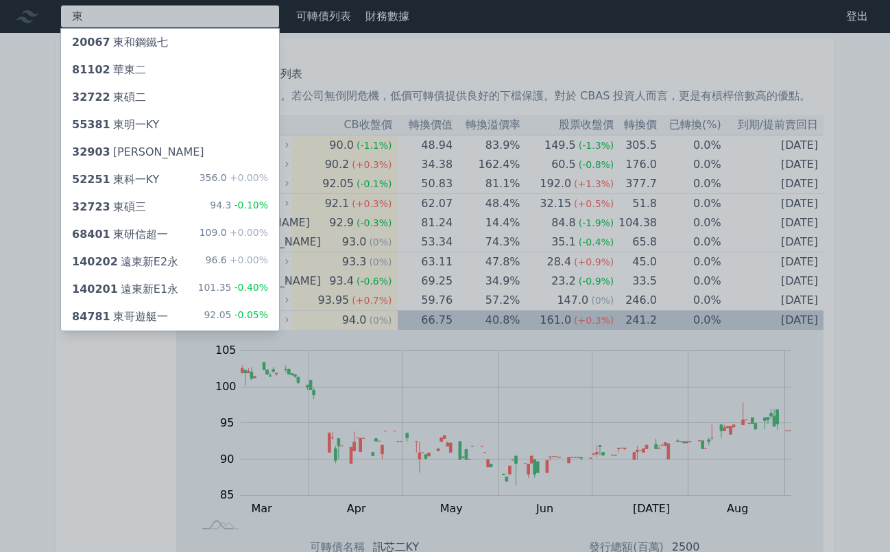
drag, startPoint x: 134, startPoint y: 16, endPoint x: 126, endPoint y: 16, distance: 8.2
click at [134, 16] on div "東 20067 東和鋼鐵七 81102 華東二 32722 東碩二 55381 [GEOGRAPHIC_DATA] 32903 [GEOGRAPHIC_DAT…" at bounding box center [169, 16] width 219 height 23
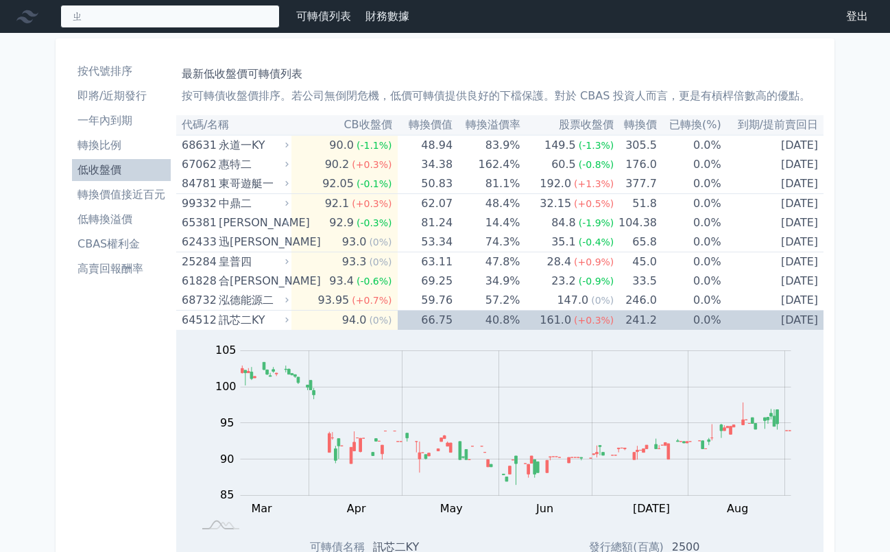
type input "智"
click at [186, 25] on input at bounding box center [169, 16] width 219 height 23
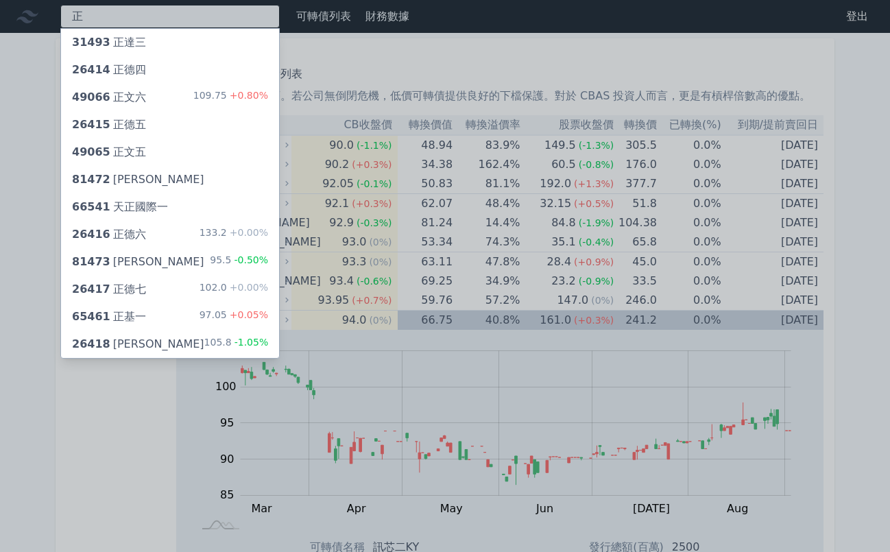
type input "正"
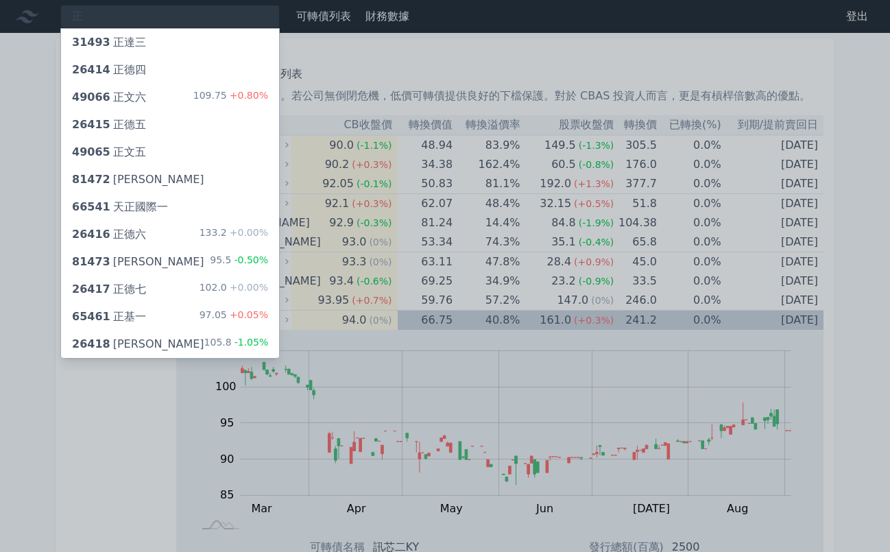
click at [194, 264] on div "81473 正[PERSON_NAME] 95.5 -0.50%" at bounding box center [170, 261] width 218 height 27
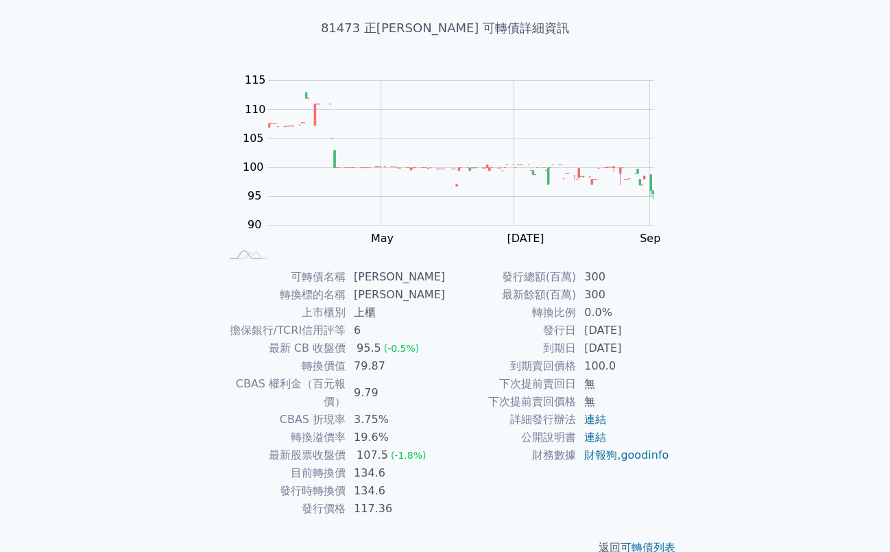
scroll to position [75, 0]
click at [121, 254] on div "可轉債列表 財務數據 可轉債列表 財務數據 登出 登出 可轉債列表 › 81473 正[PERSON_NAME] 81473 正淩三 可轉債詳細資訊 Zoom…" at bounding box center [445, 251] width 890 height 653
